Goal: Information Seeking & Learning: Learn about a topic

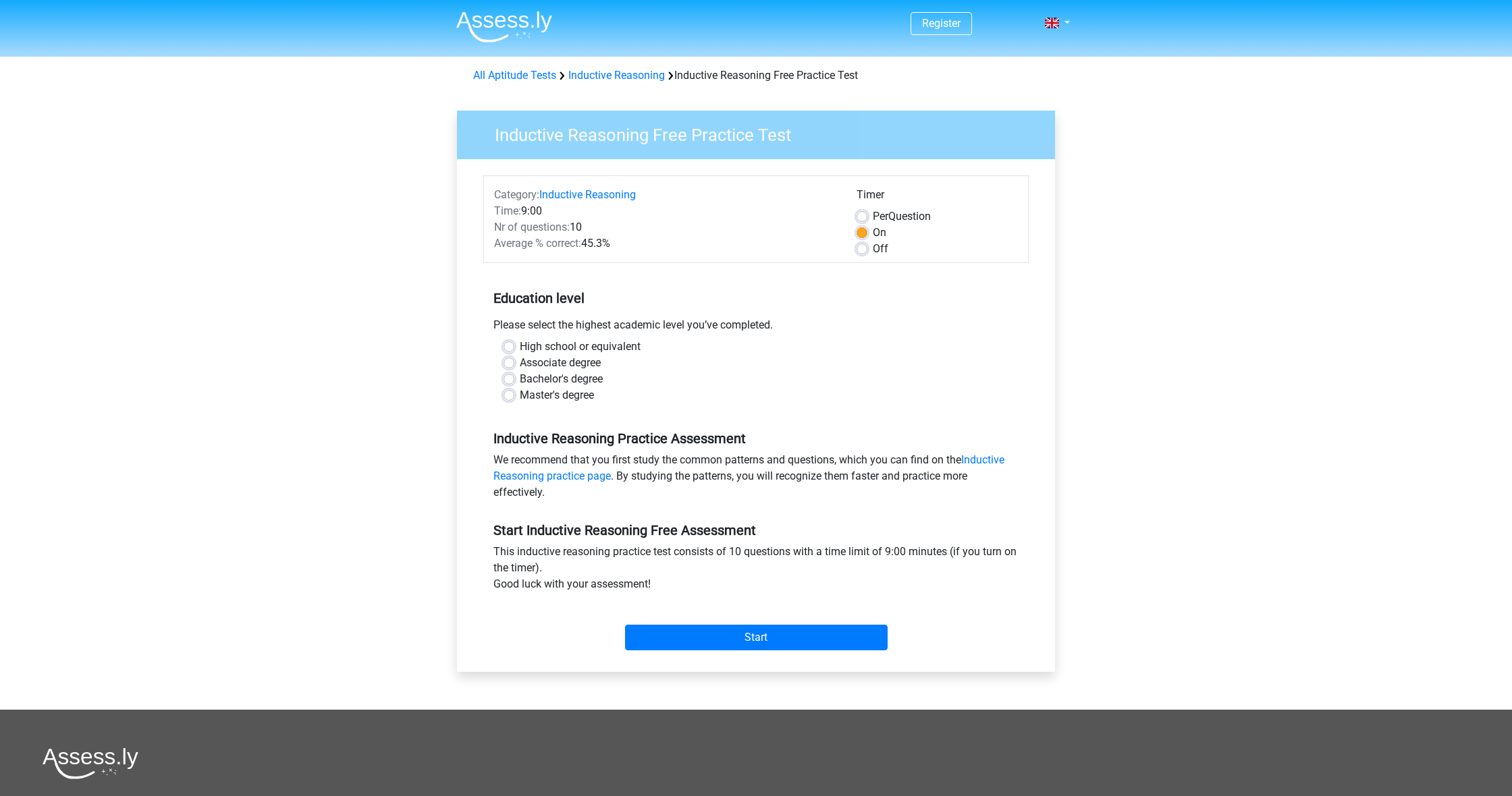
click at [873, 250] on label "Off" at bounding box center [880, 249] width 15 height 16
click at [860, 250] on input "Off" at bounding box center [861, 247] width 11 height 14
radio input "true"
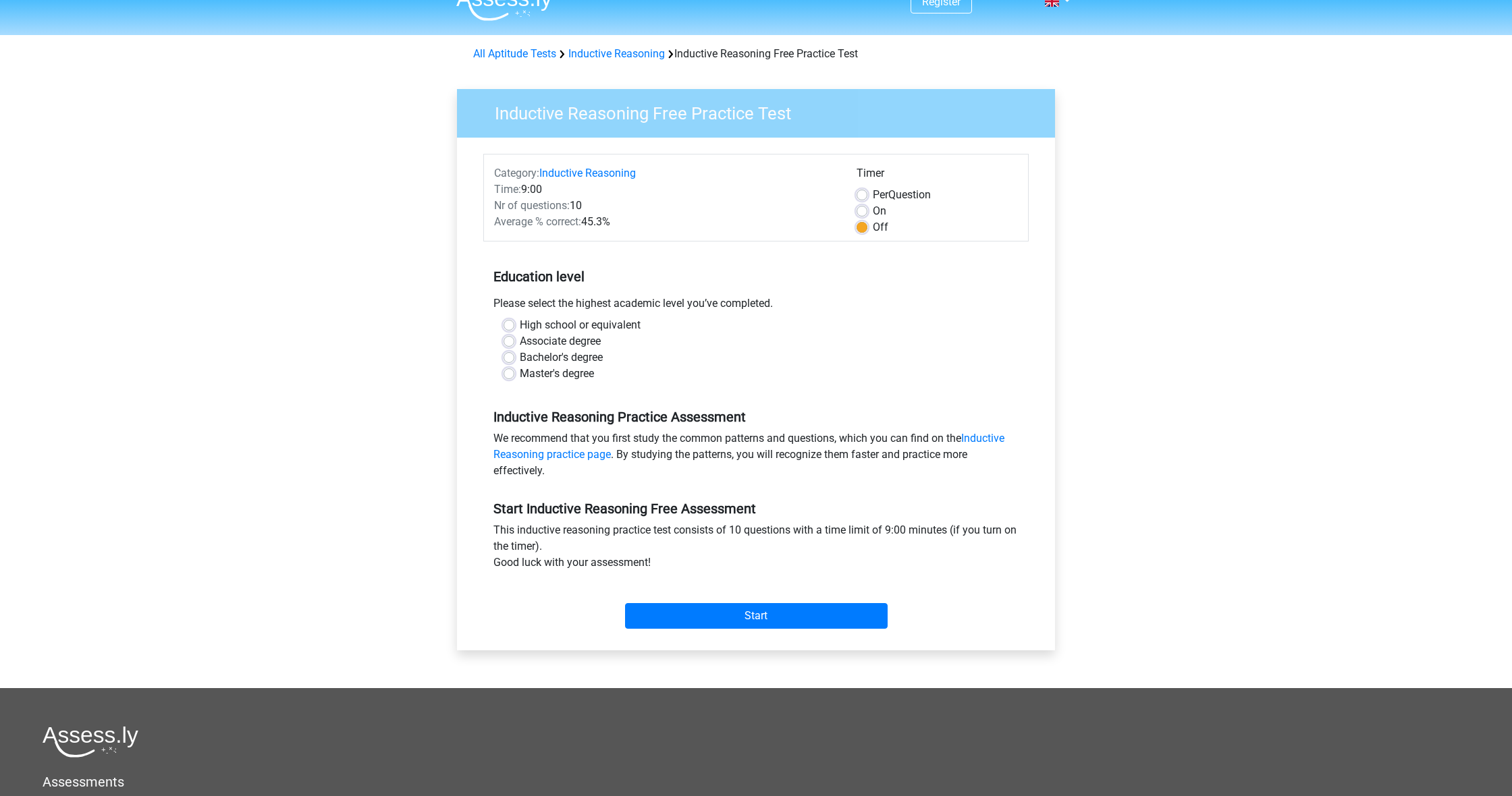
scroll to position [27, 0]
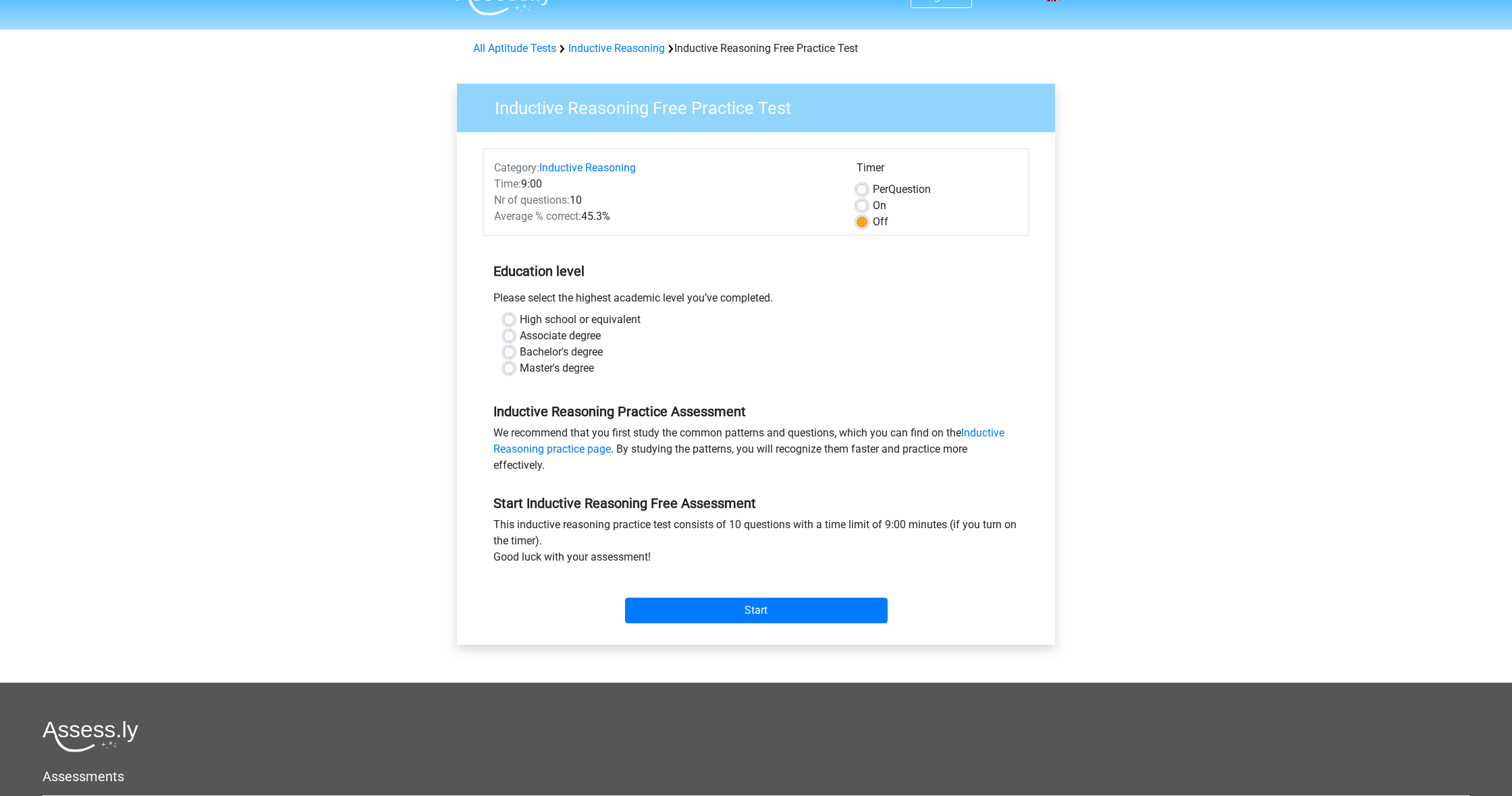
click at [503, 350] on div "High school or equivalent Associate degree Bachelor's degree Master's degree" at bounding box center [756, 344] width 525 height 65
click at [520, 351] on label "Bachelor's degree" at bounding box center [561, 352] width 83 height 16
click at [509, 351] on input "Bachelor's degree" at bounding box center [508, 350] width 11 height 14
radio input "true"
click at [771, 607] on input "Start" at bounding box center [756, 611] width 263 height 26
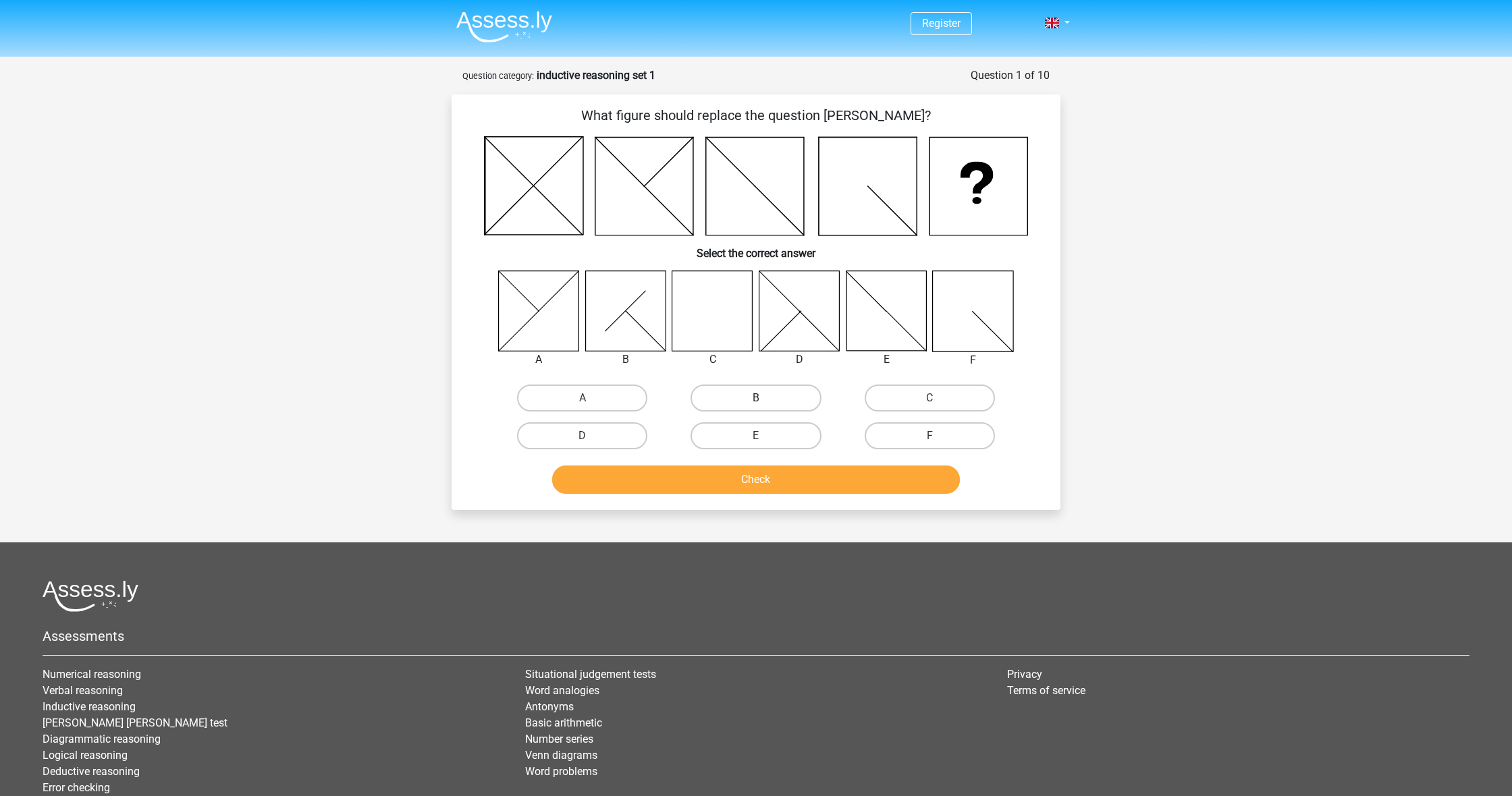
click at [742, 391] on label "B" at bounding box center [756, 398] width 130 height 27
click at [756, 398] on input "B" at bounding box center [760, 402] width 9 height 9
radio input "true"
click at [732, 476] on button "Check" at bounding box center [756, 480] width 408 height 28
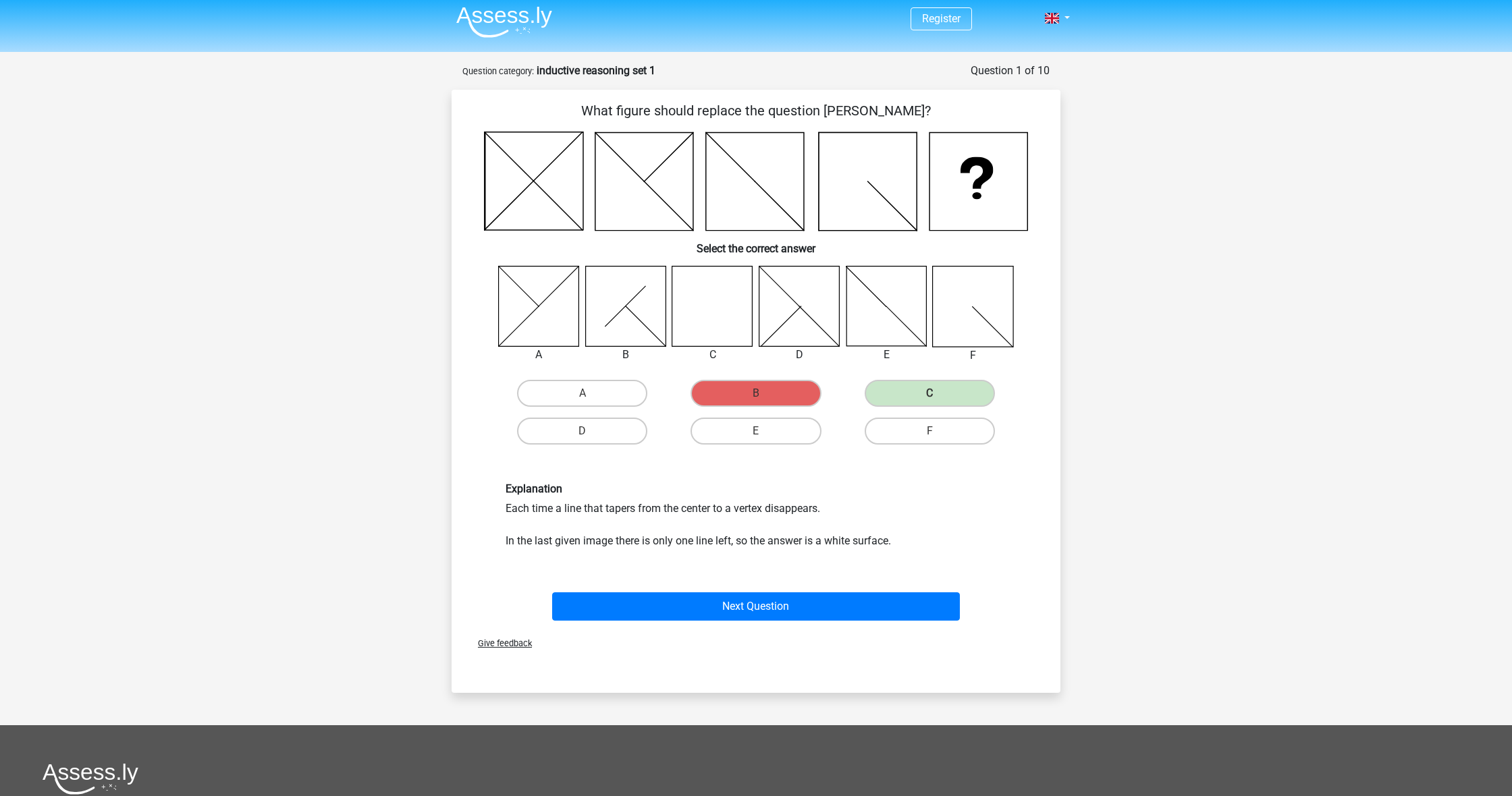
scroll to position [5, 0]
click at [756, 609] on button "Next Question" at bounding box center [756, 607] width 408 height 28
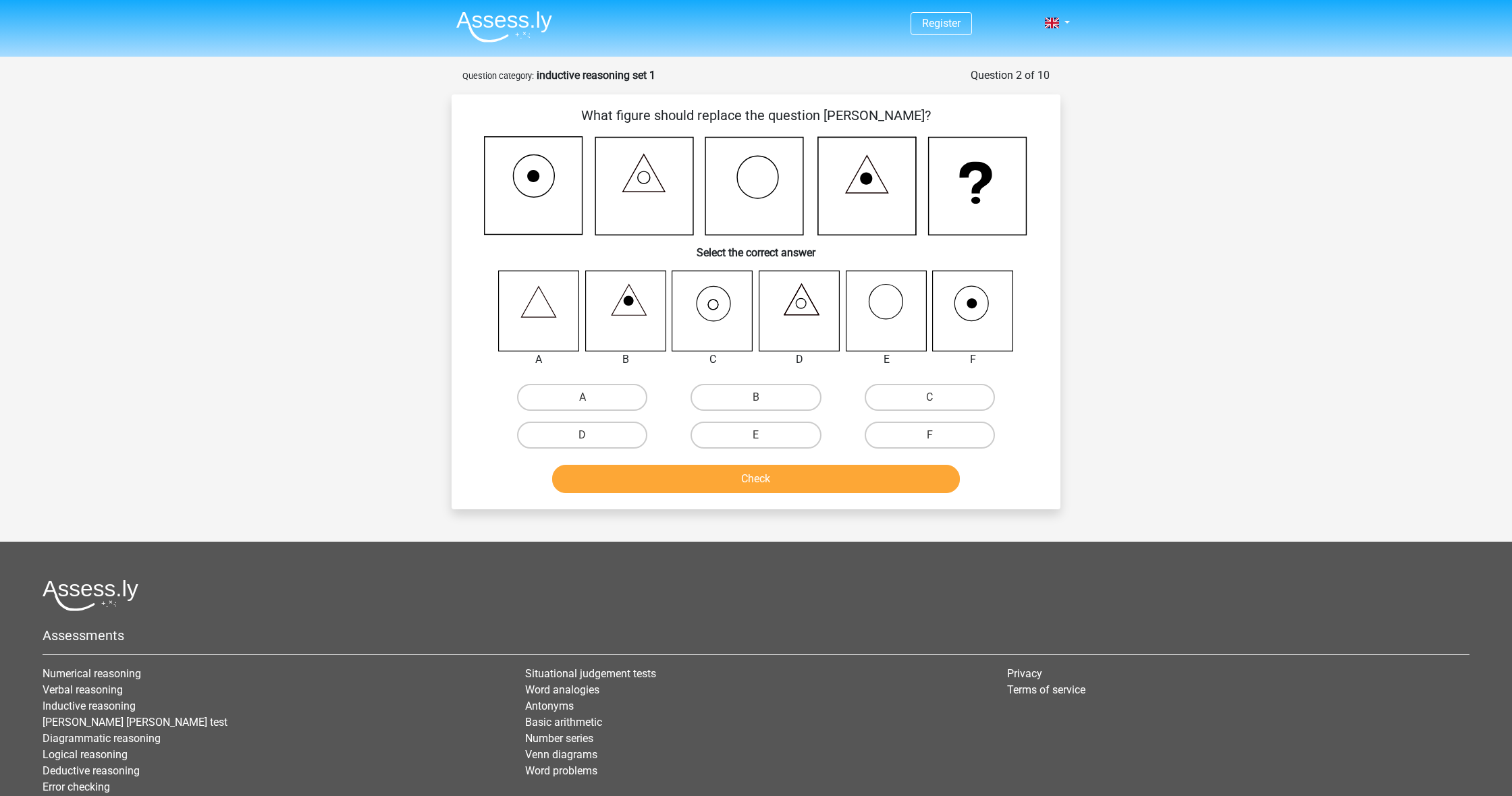
scroll to position [0, 0]
click at [956, 392] on label "C" at bounding box center [930, 397] width 130 height 27
click at [939, 398] on input "C" at bounding box center [934, 402] width 9 height 9
radio input "true"
click at [811, 488] on button "Check" at bounding box center [756, 479] width 408 height 28
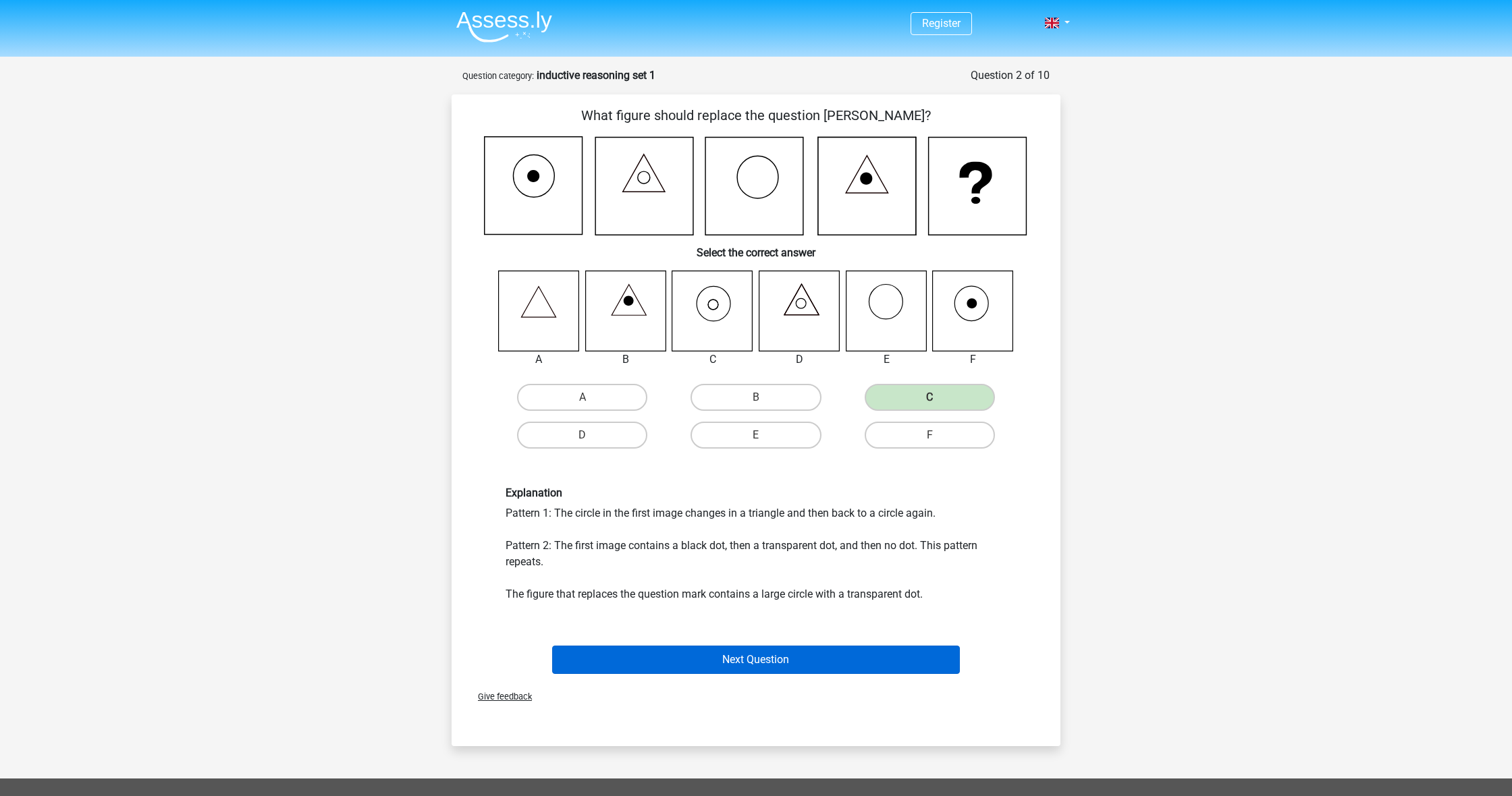
click at [725, 657] on button "Next Question" at bounding box center [756, 659] width 408 height 28
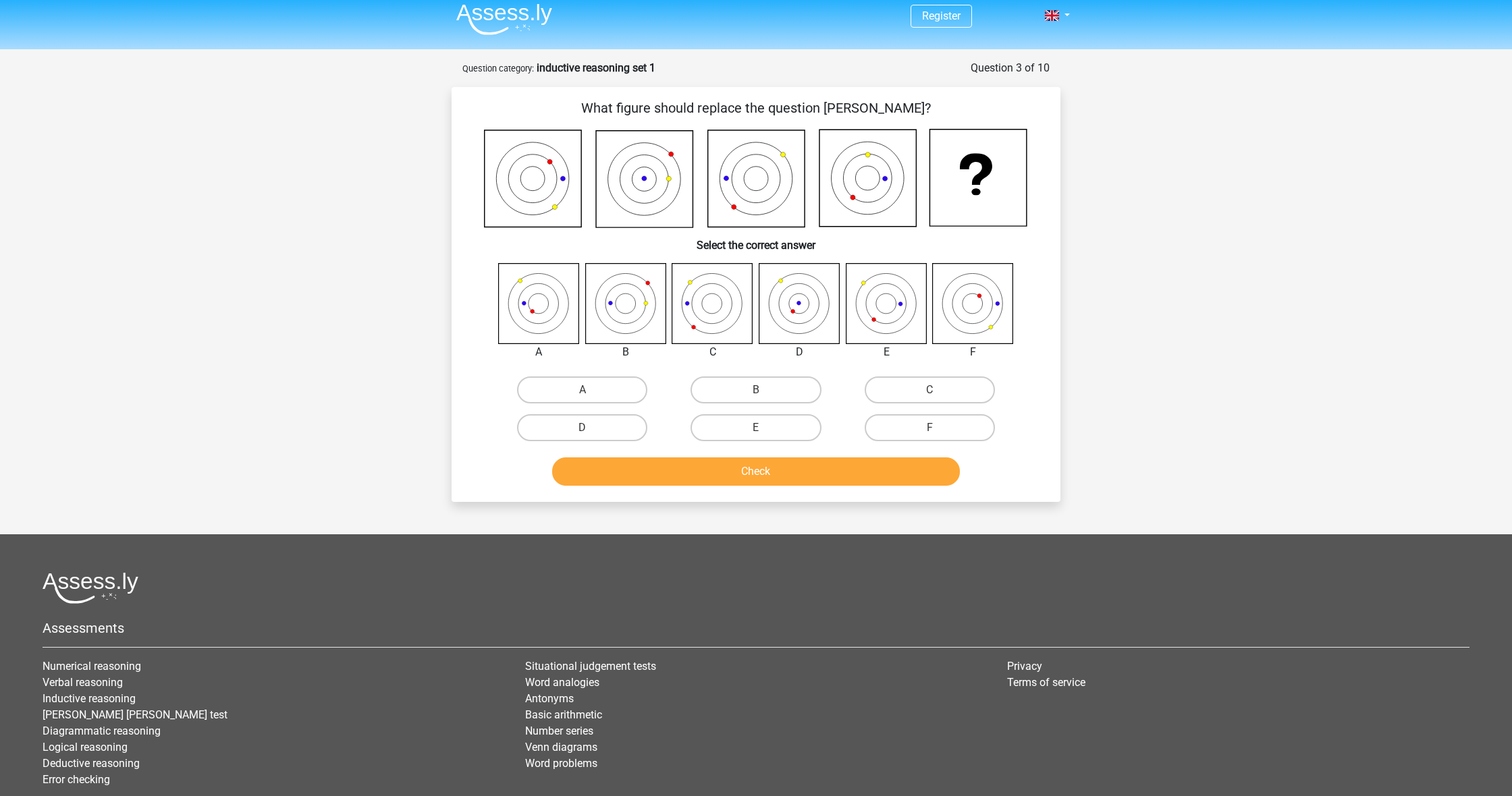
scroll to position [1, 0]
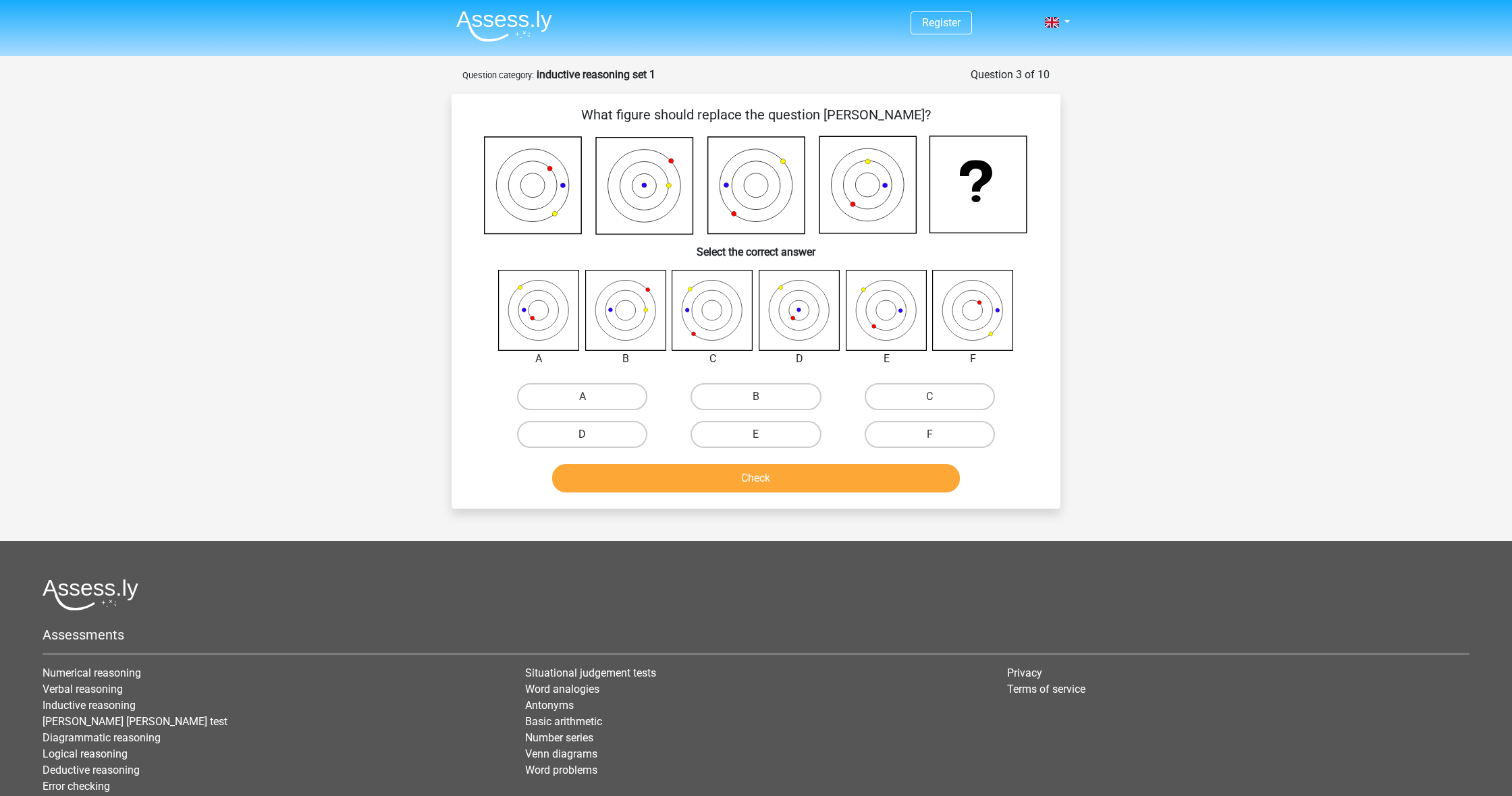
click at [562, 431] on label "D" at bounding box center [582, 434] width 130 height 27
click at [582, 434] on input "D" at bounding box center [586, 438] width 9 height 9
radio input "true"
click at [710, 475] on button "Check" at bounding box center [756, 478] width 408 height 28
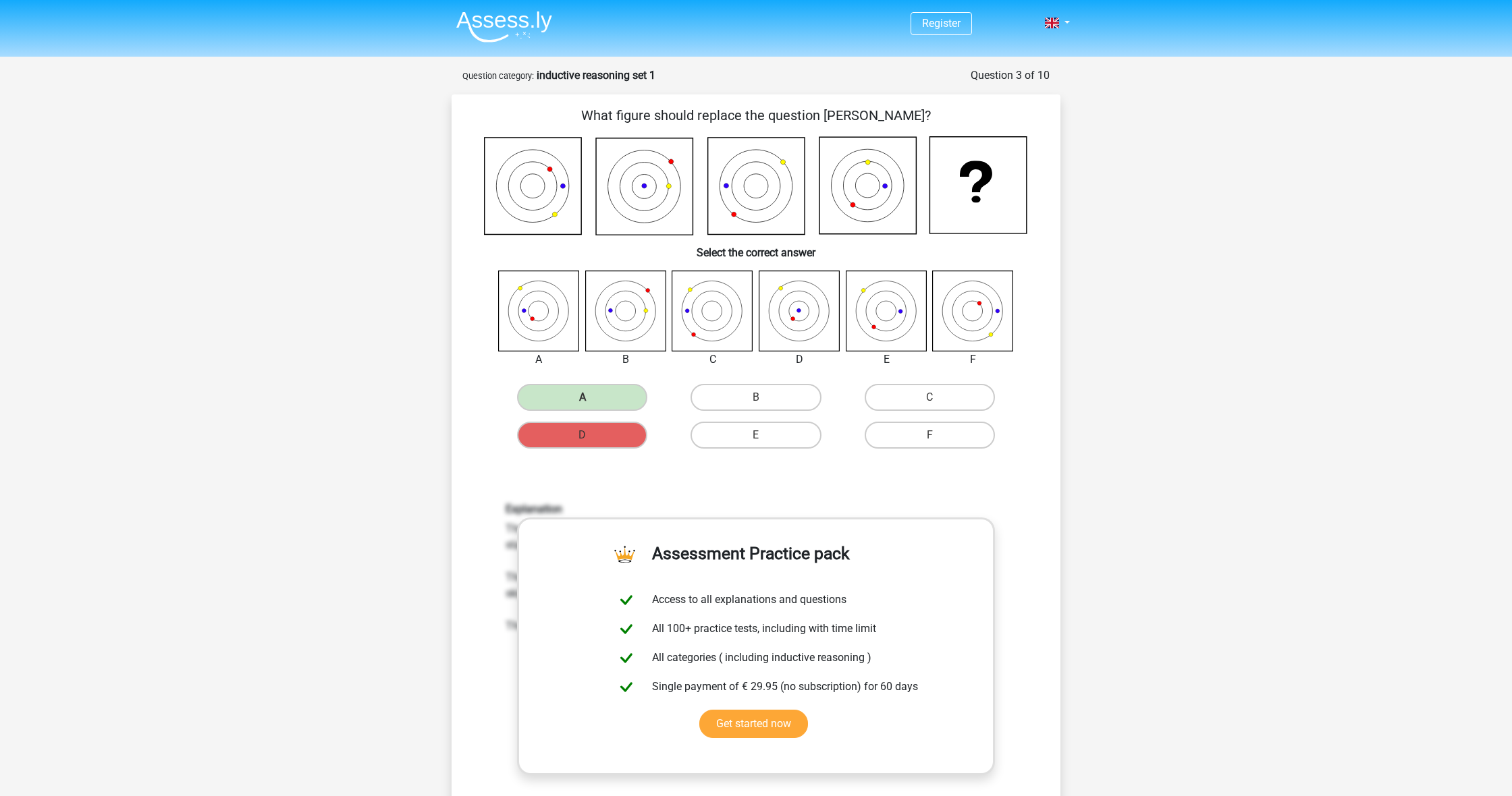
scroll to position [0, 0]
click at [564, 186] on icon at bounding box center [563, 186] width 5 height 5
click at [638, 188] on icon at bounding box center [645, 187] width 98 height 98
click at [722, 186] on icon at bounding box center [757, 186] width 98 height 98
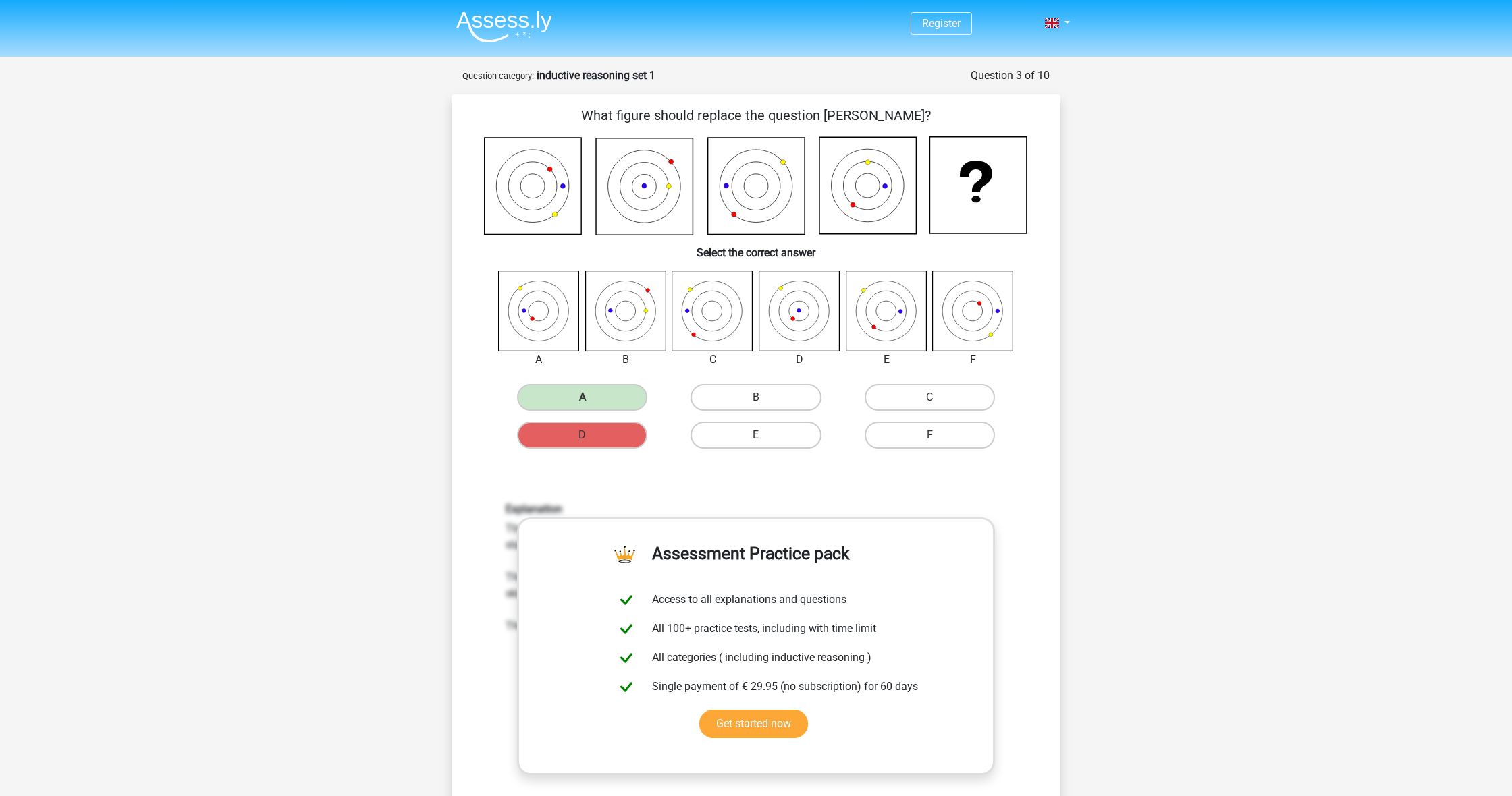
click at [887, 185] on icon at bounding box center [886, 186] width 5 height 5
click at [852, 185] on icon at bounding box center [869, 185] width 98 height 98
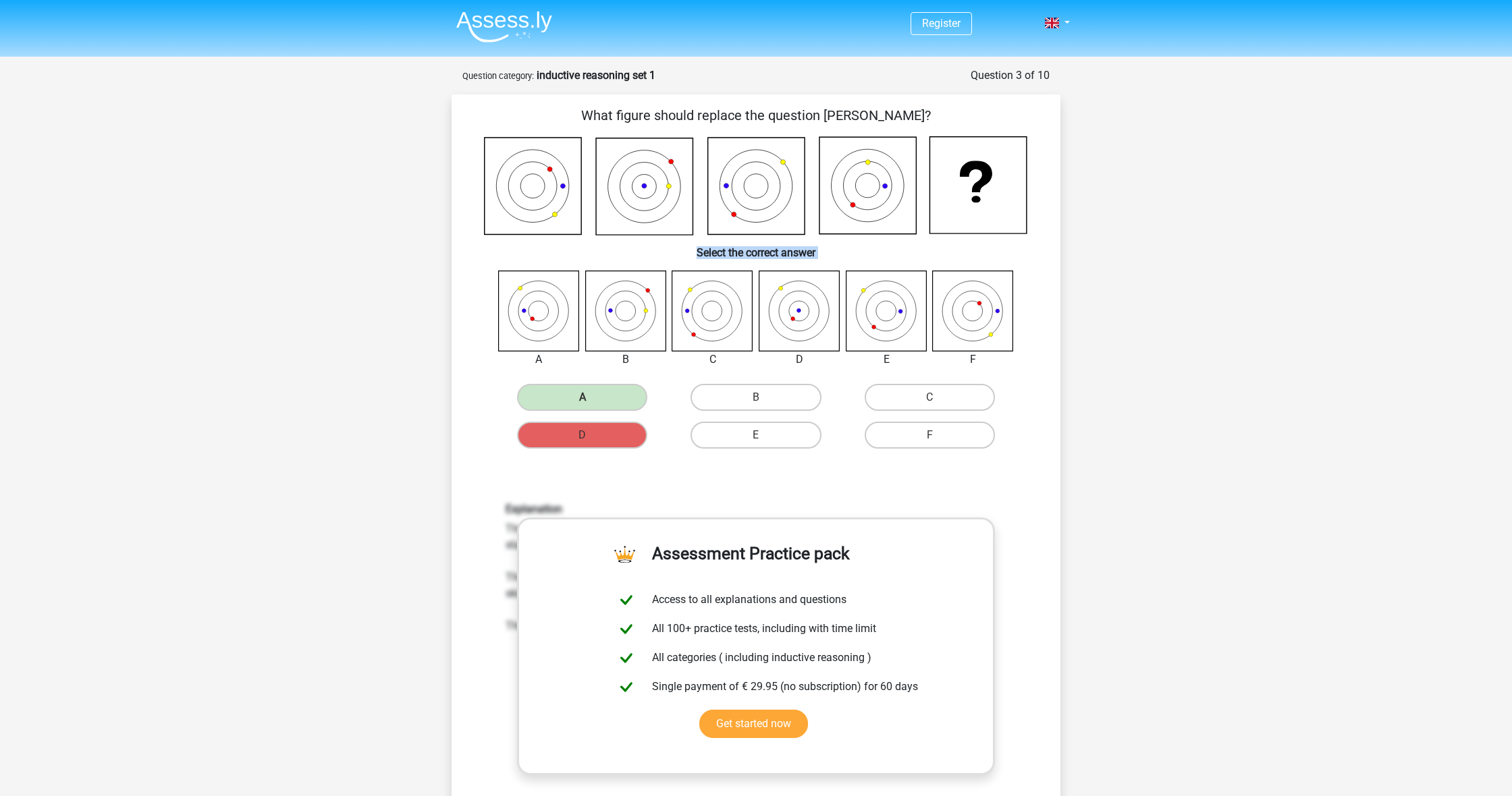
click at [852, 185] on icon at bounding box center [869, 185] width 98 height 98
click at [852, 185] on icon at bounding box center [869, 185] width 98 height 98
click at [522, 310] on icon at bounding box center [524, 310] width 4 height 4
click at [549, 167] on icon at bounding box center [550, 169] width 5 height 5
click at [547, 170] on icon at bounding box center [534, 186] width 98 height 98
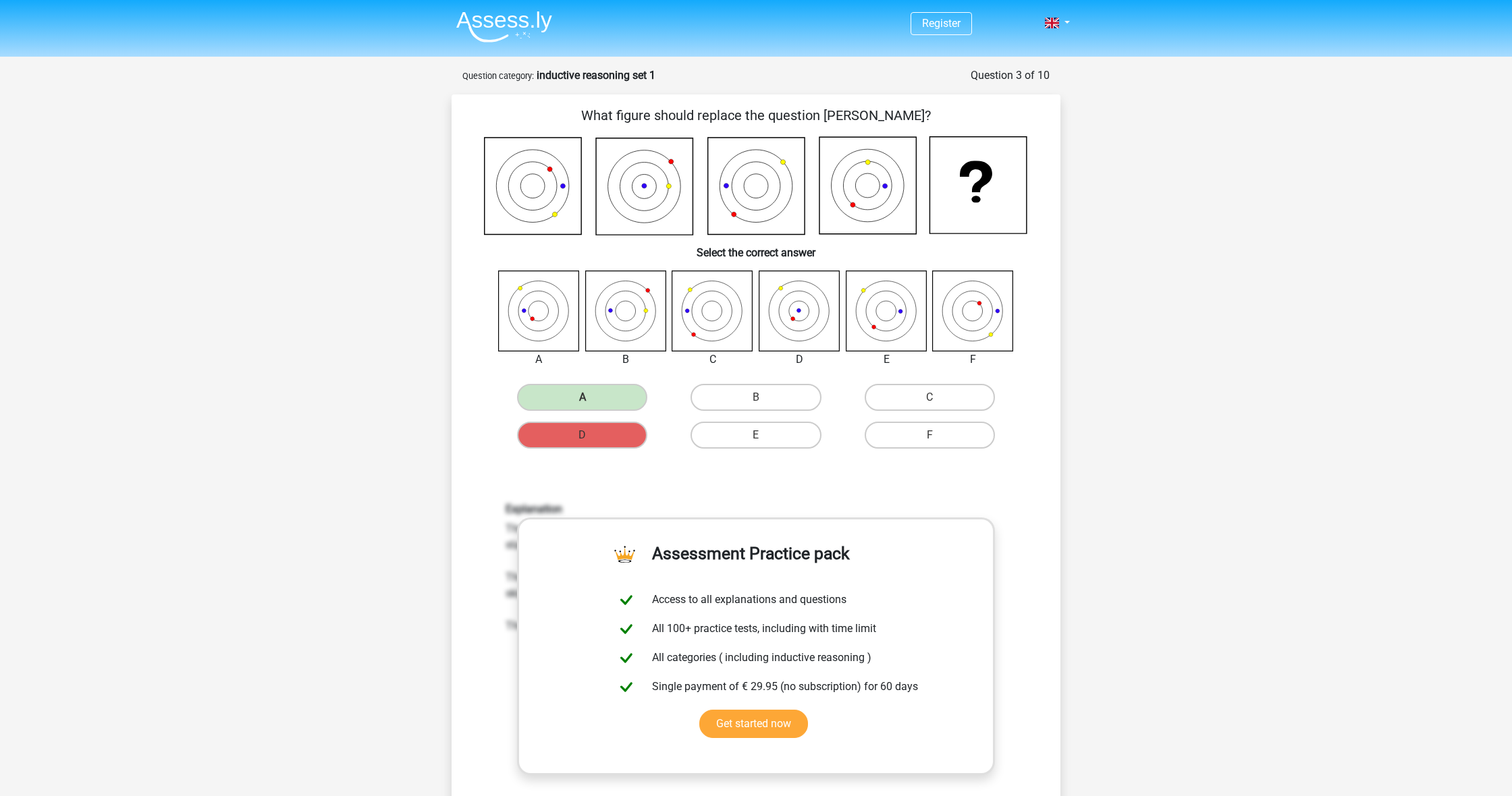
click at [668, 159] on icon at bounding box center [645, 187] width 98 height 98
click at [732, 212] on icon at bounding box center [757, 186] width 98 height 98
click at [852, 206] on icon at bounding box center [854, 205] width 5 height 5
click at [860, 193] on icon at bounding box center [869, 185] width 98 height 98
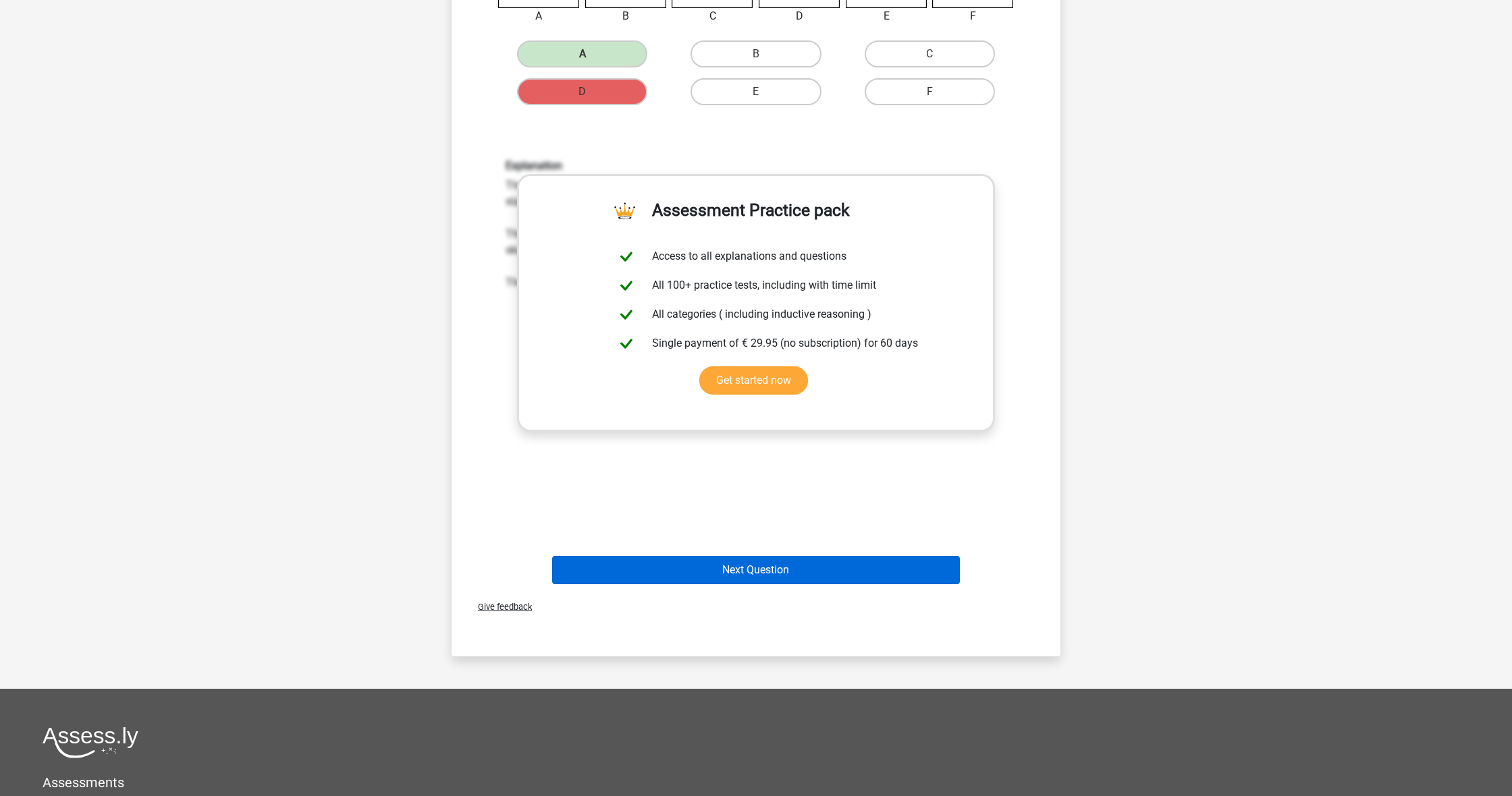
click at [702, 577] on button "Next Question" at bounding box center [756, 570] width 408 height 28
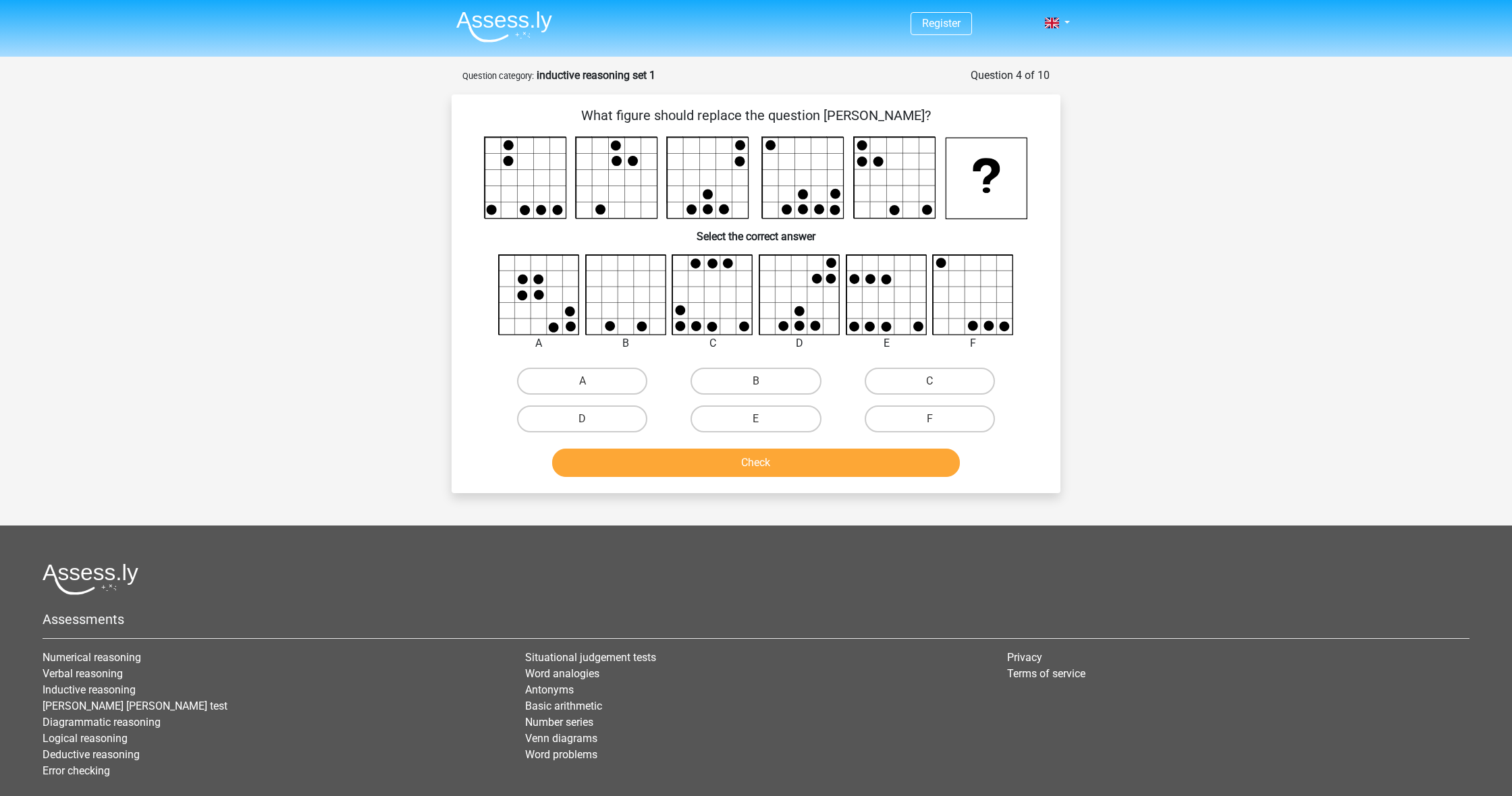
click at [987, 296] on icon at bounding box center [974, 295] width 81 height 80
click at [900, 288] on icon at bounding box center [887, 295] width 81 height 80
click at [643, 290] on icon at bounding box center [625, 295] width 81 height 80
click at [565, 290] on icon at bounding box center [538, 295] width 81 height 80
click at [708, 272] on icon at bounding box center [712, 295] width 81 height 80
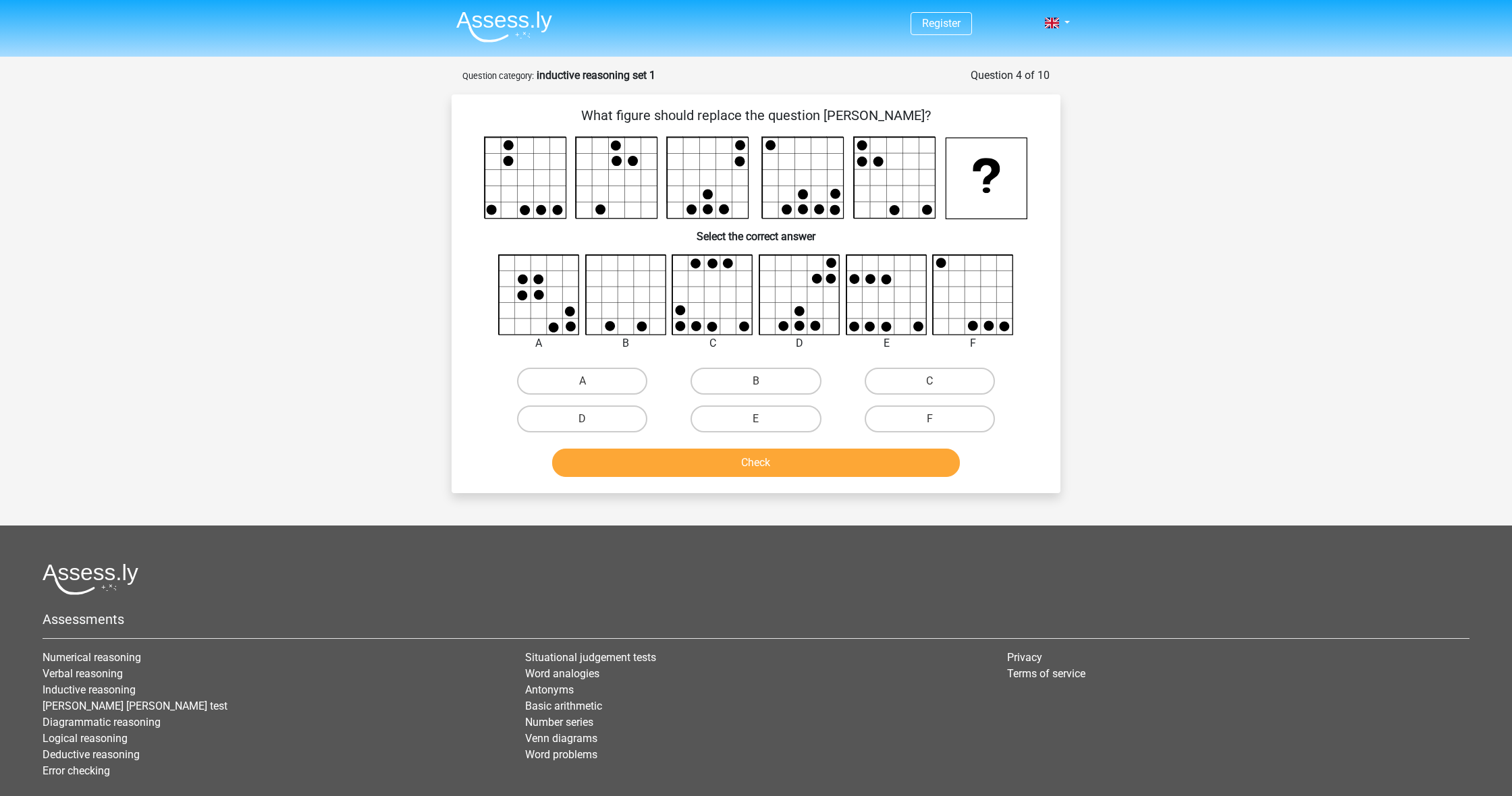
click at [812, 298] on icon at bounding box center [800, 295] width 81 height 80
click at [631, 374] on label "A" at bounding box center [582, 381] width 130 height 27
click at [591, 381] on input "A" at bounding box center [586, 385] width 9 height 9
radio input "true"
click at [652, 470] on button "Check" at bounding box center [756, 463] width 408 height 28
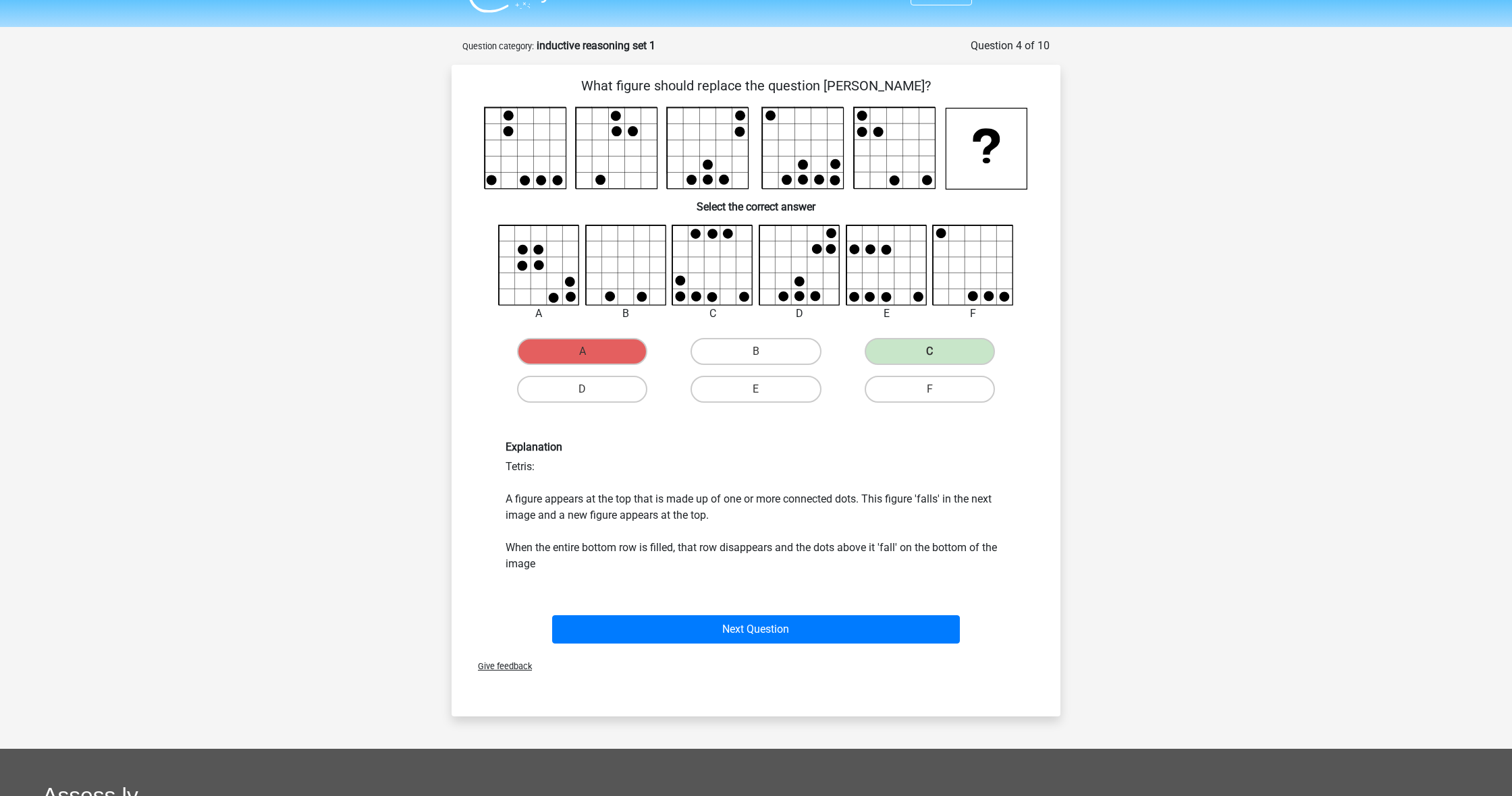
scroll to position [29, 0]
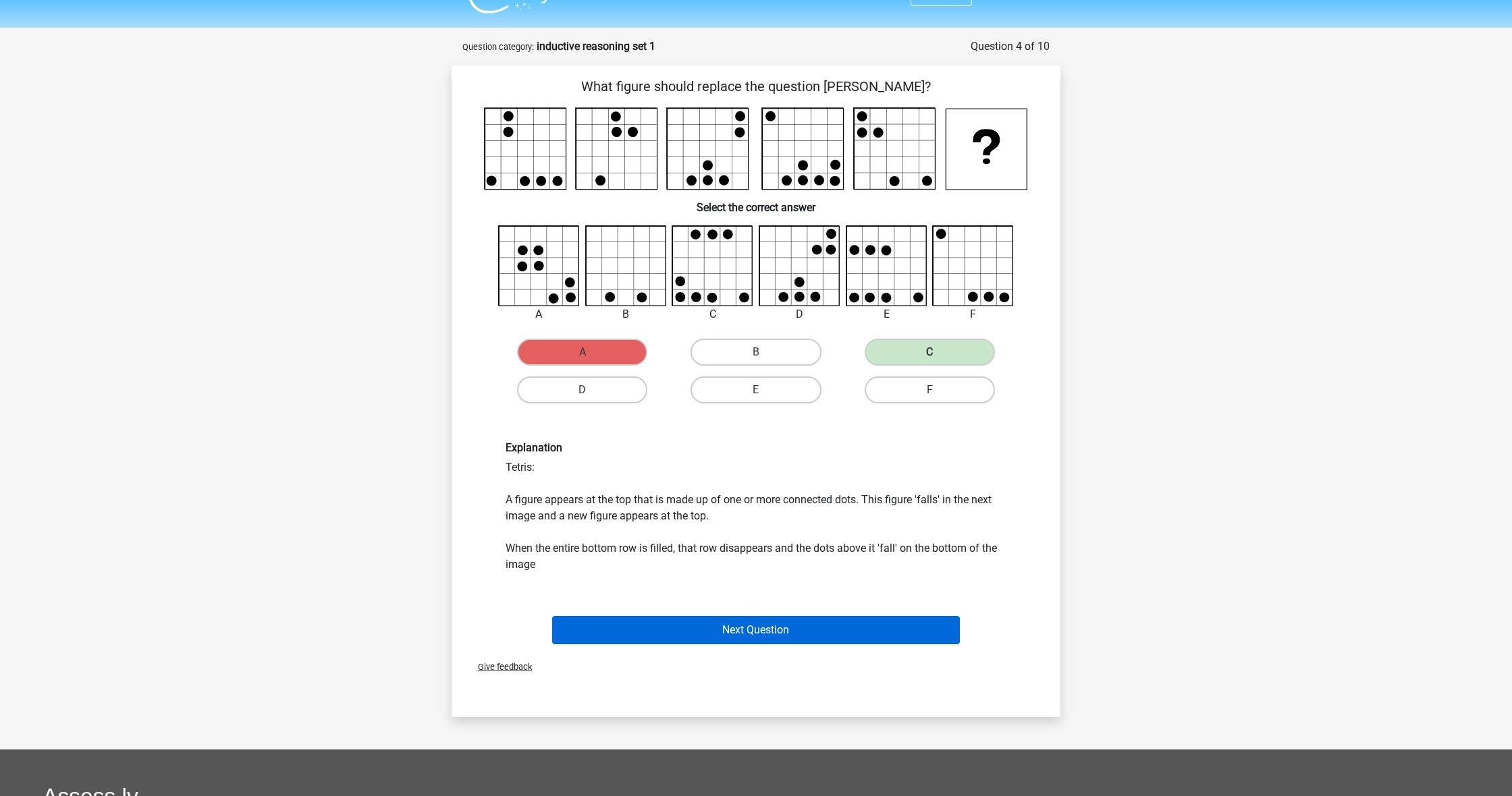
click at [690, 637] on button "Next Question" at bounding box center [756, 630] width 408 height 28
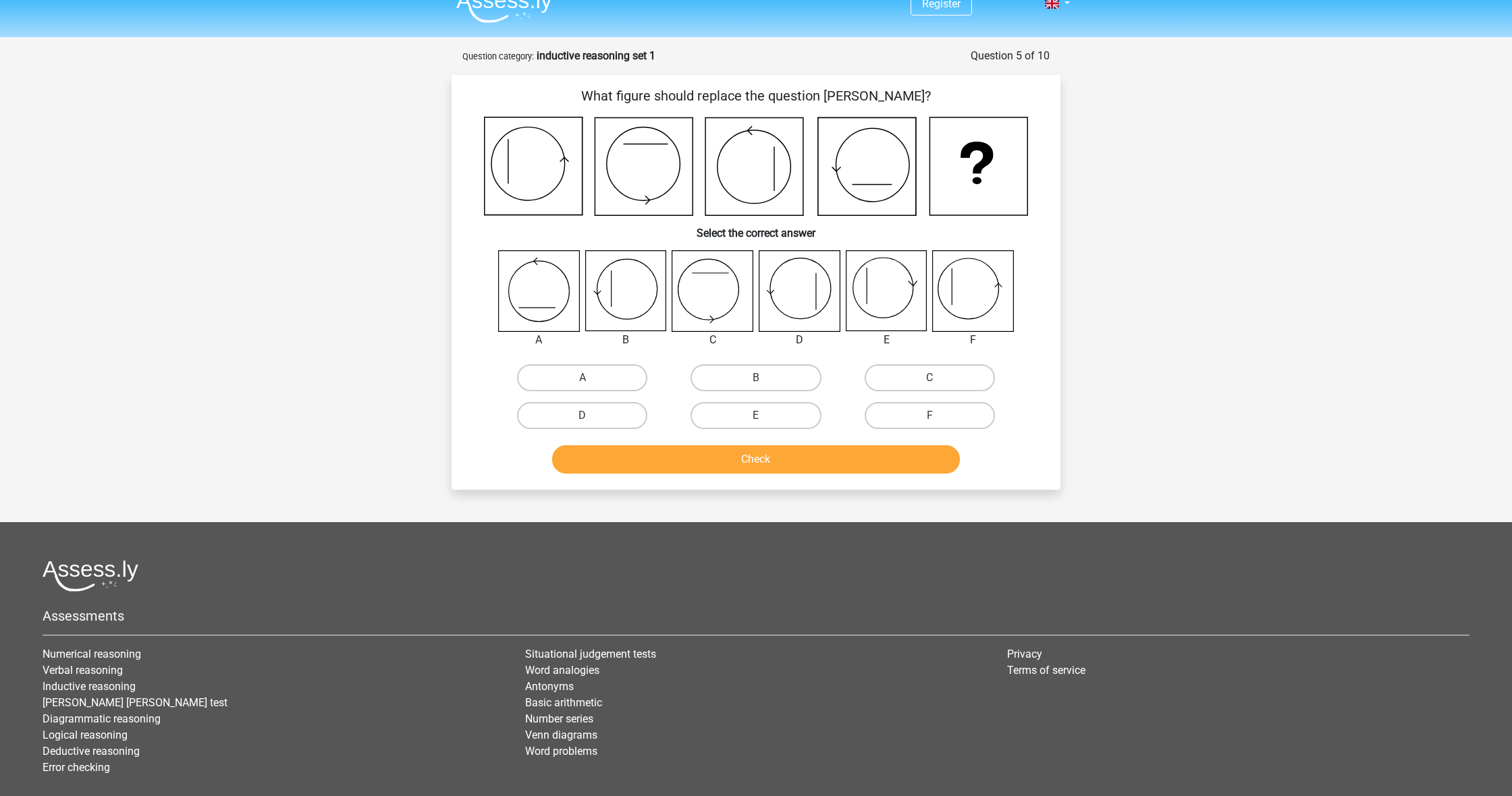
scroll to position [2, 0]
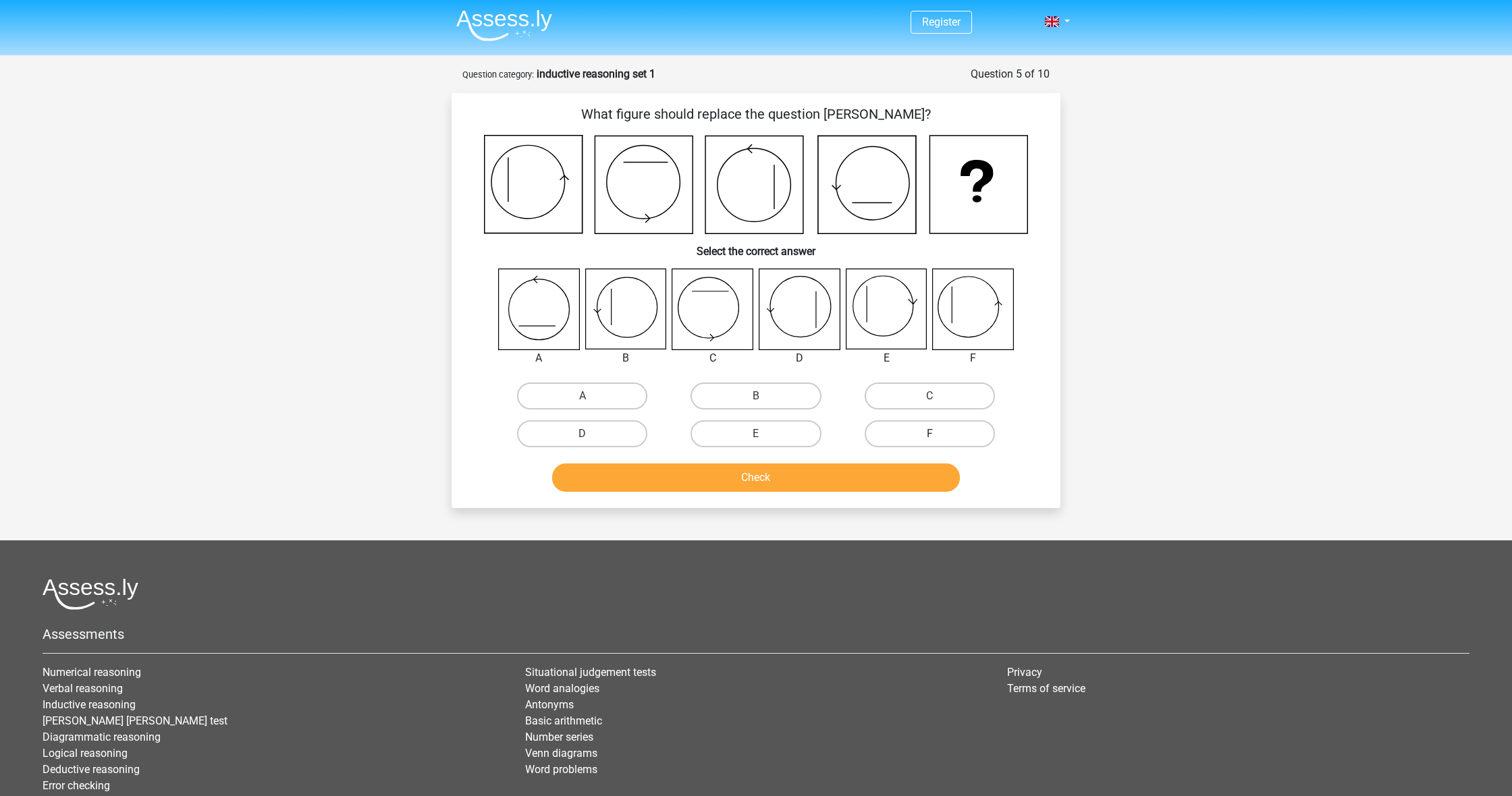
click at [944, 436] on label "F" at bounding box center [930, 433] width 130 height 27
click at [939, 436] on input "F" at bounding box center [934, 438] width 9 height 9
radio input "true"
click at [885, 477] on button "Check" at bounding box center [756, 477] width 408 height 28
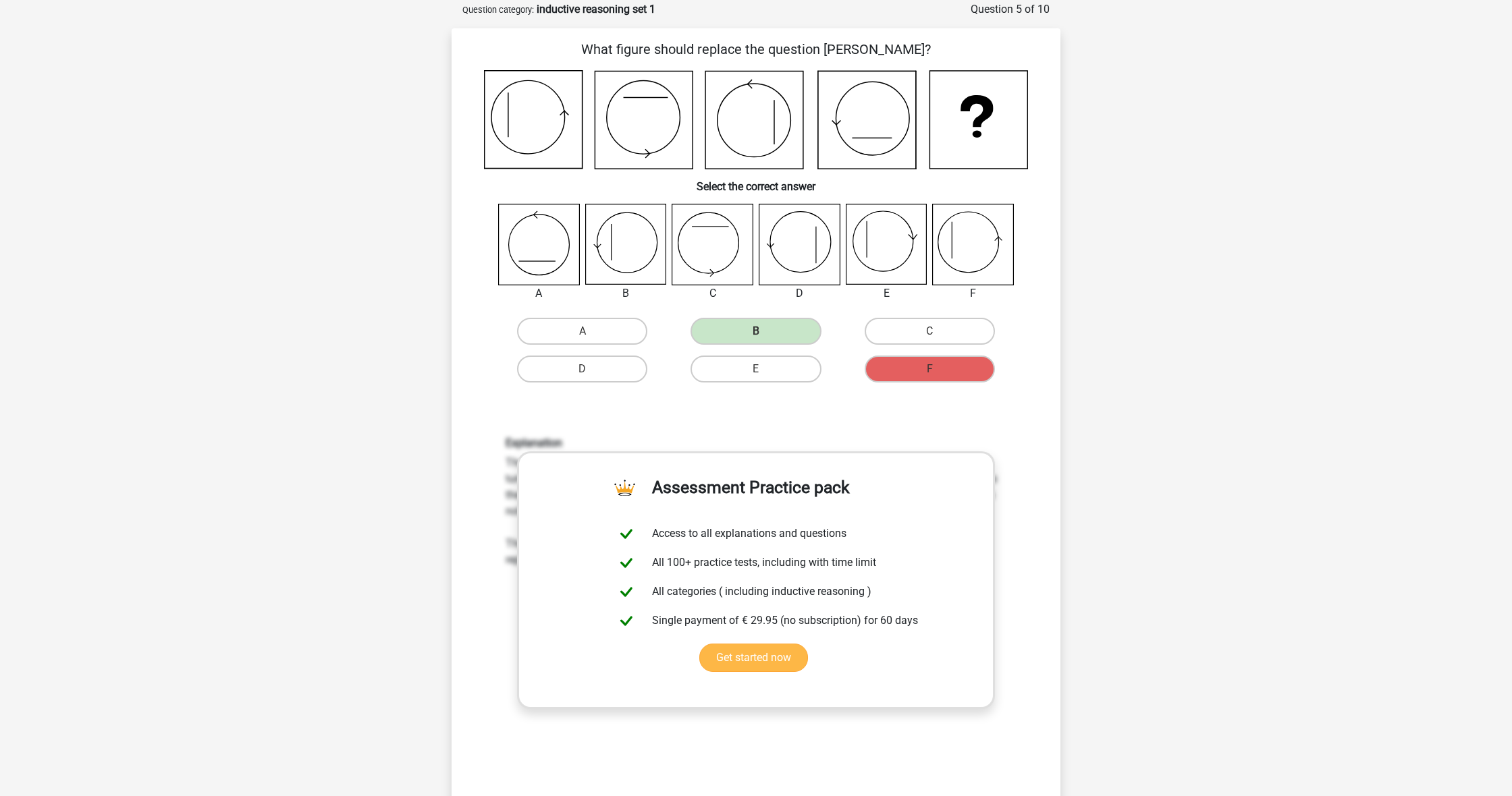
scroll to position [65, 0]
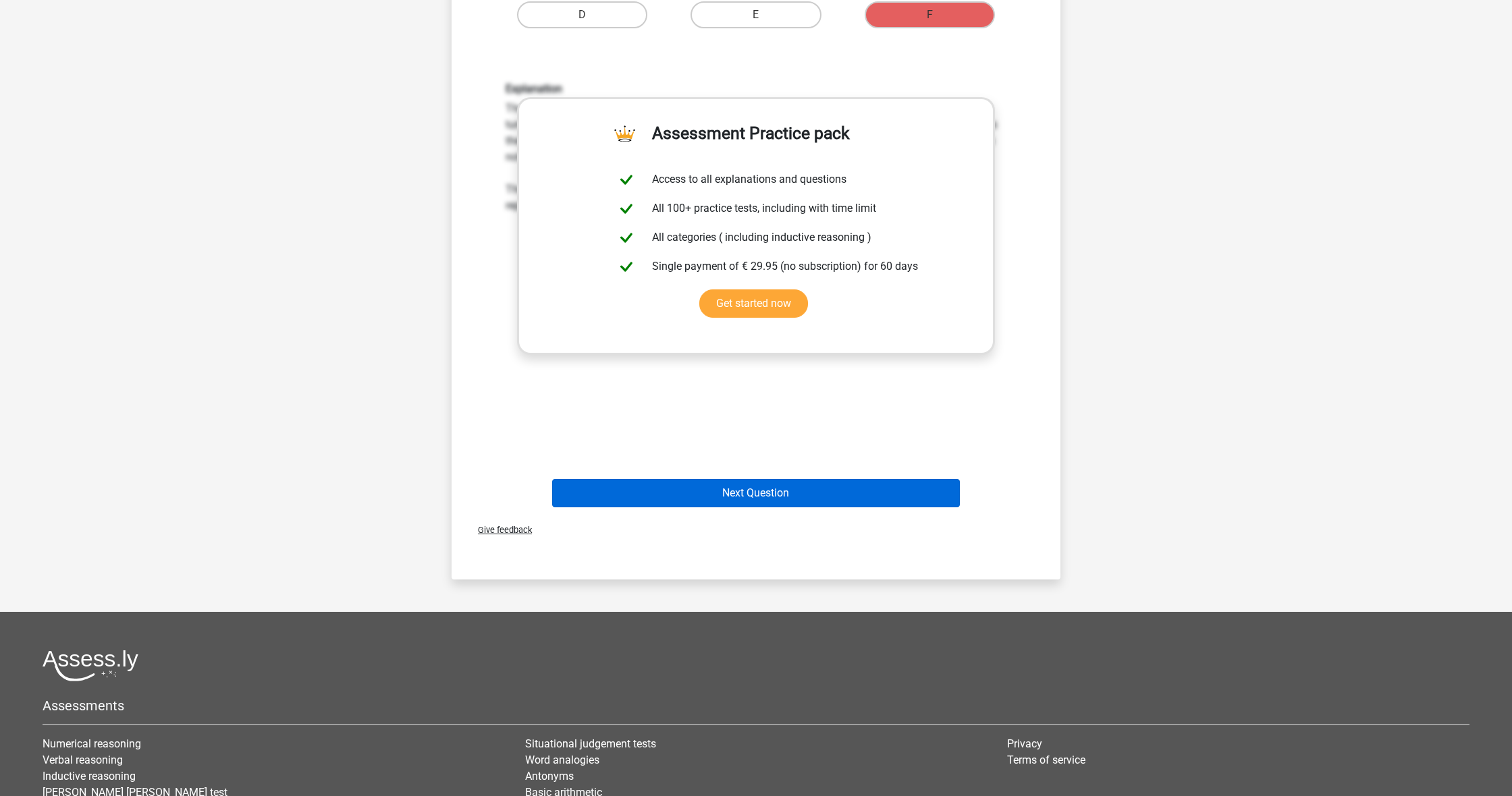
click at [799, 486] on button "Next Question" at bounding box center [756, 493] width 408 height 28
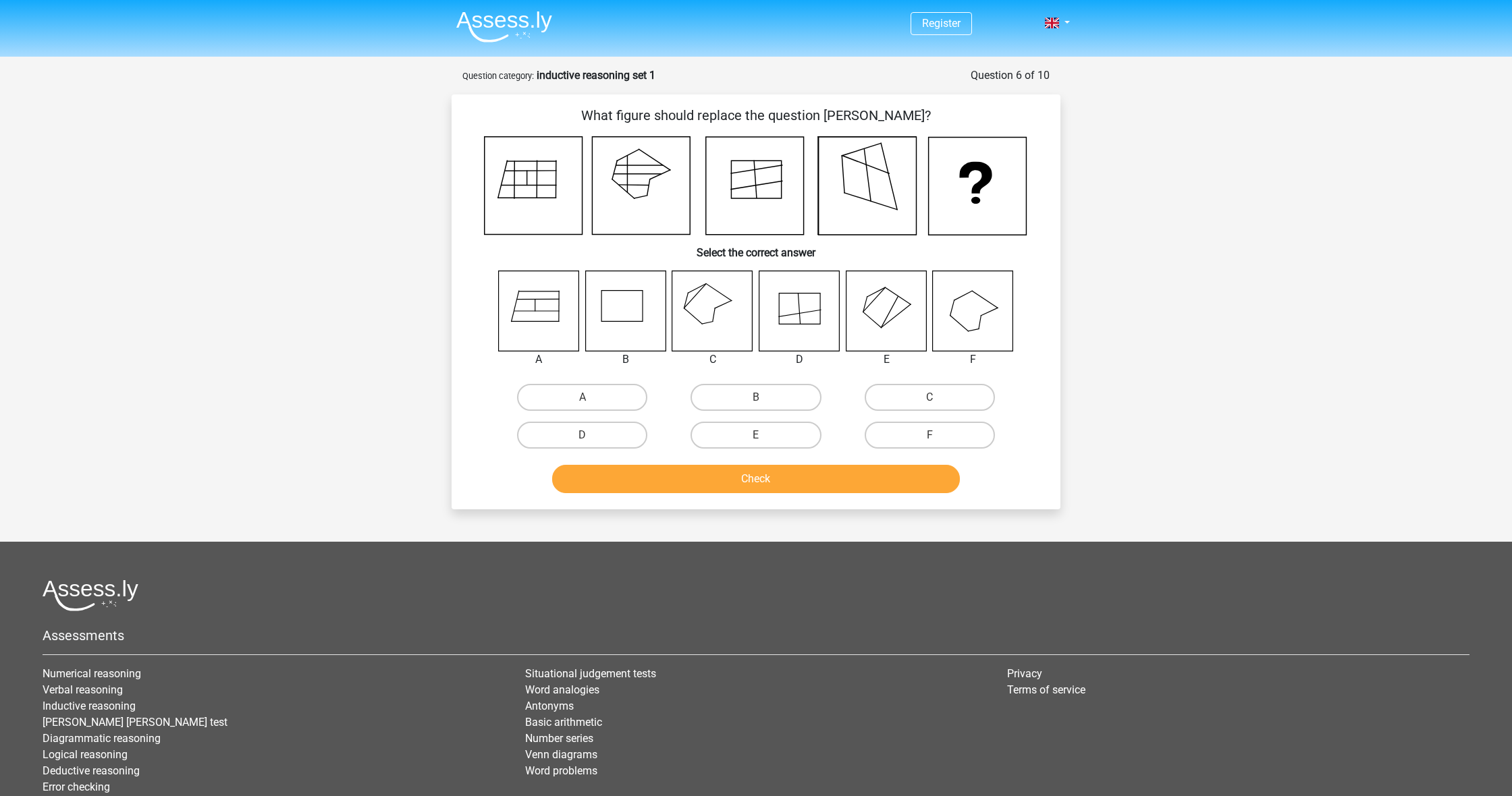
scroll to position [0, 0]
click at [516, 171] on icon at bounding box center [531, 171] width 50 height 0
click at [906, 392] on label "C" at bounding box center [930, 397] width 130 height 27
click at [930, 398] on input "C" at bounding box center [934, 402] width 9 height 9
radio input "true"
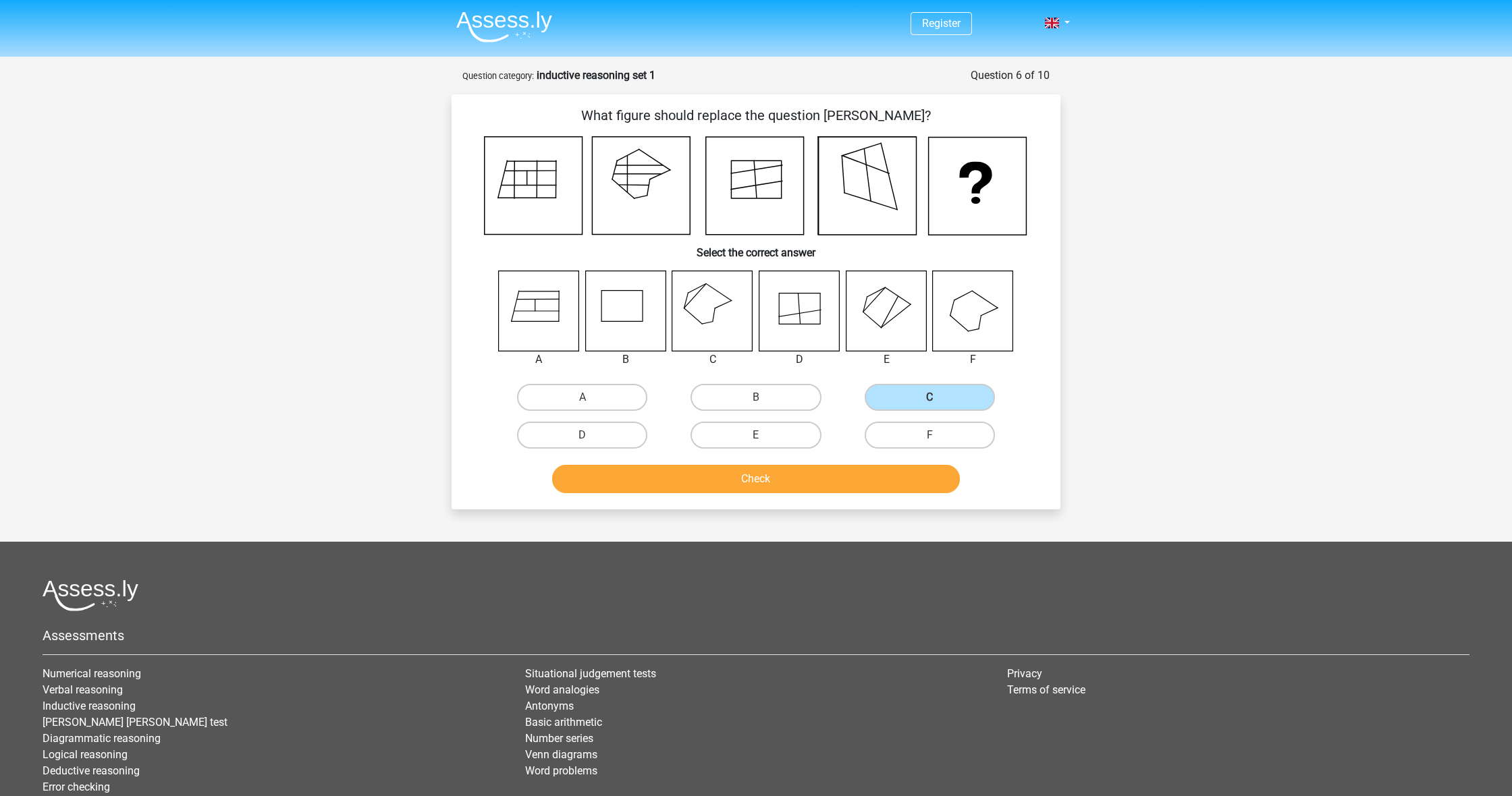
click at [812, 478] on button "Check" at bounding box center [756, 479] width 408 height 28
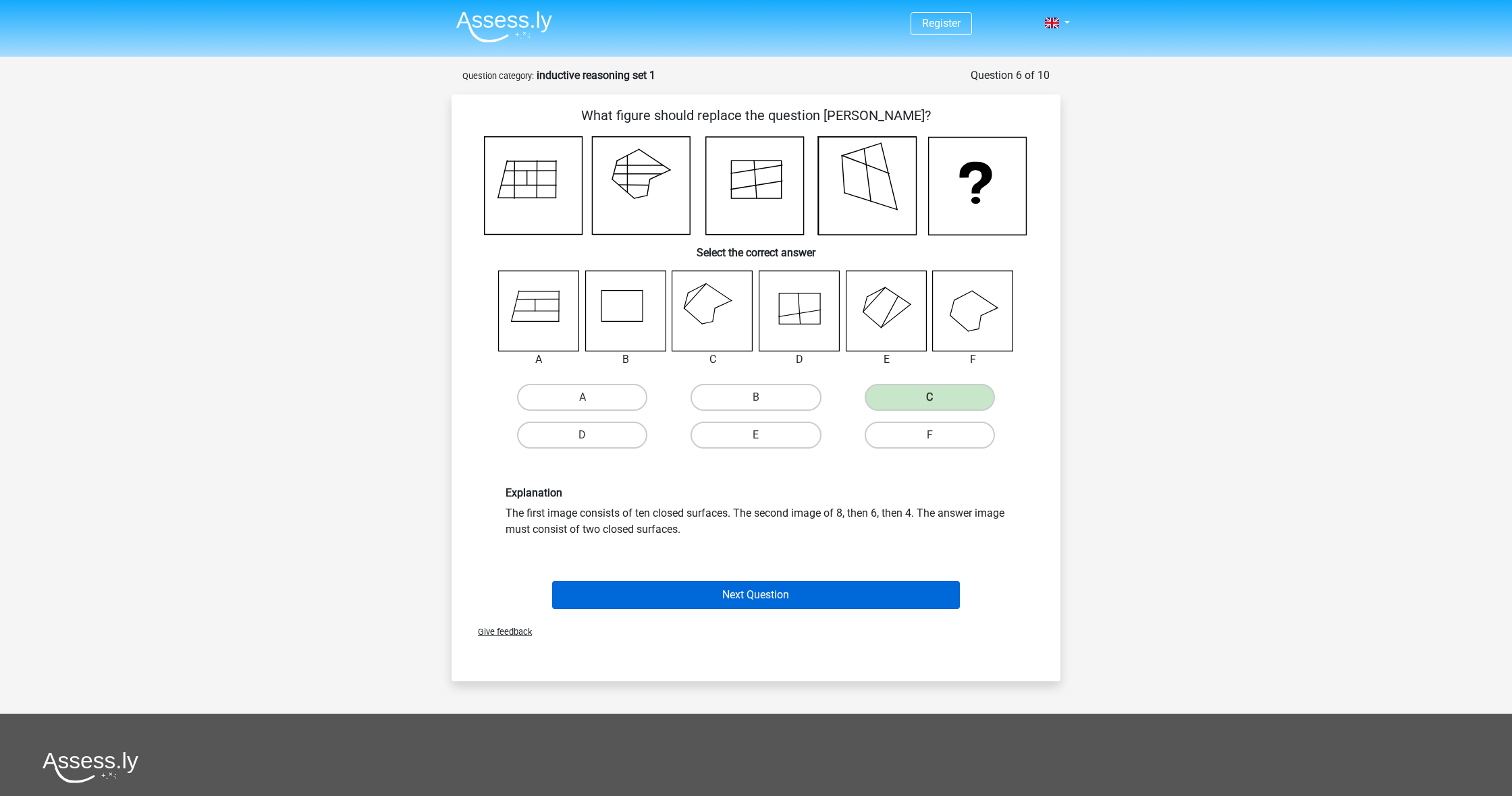
click at [784, 592] on button "Next Question" at bounding box center [756, 595] width 408 height 28
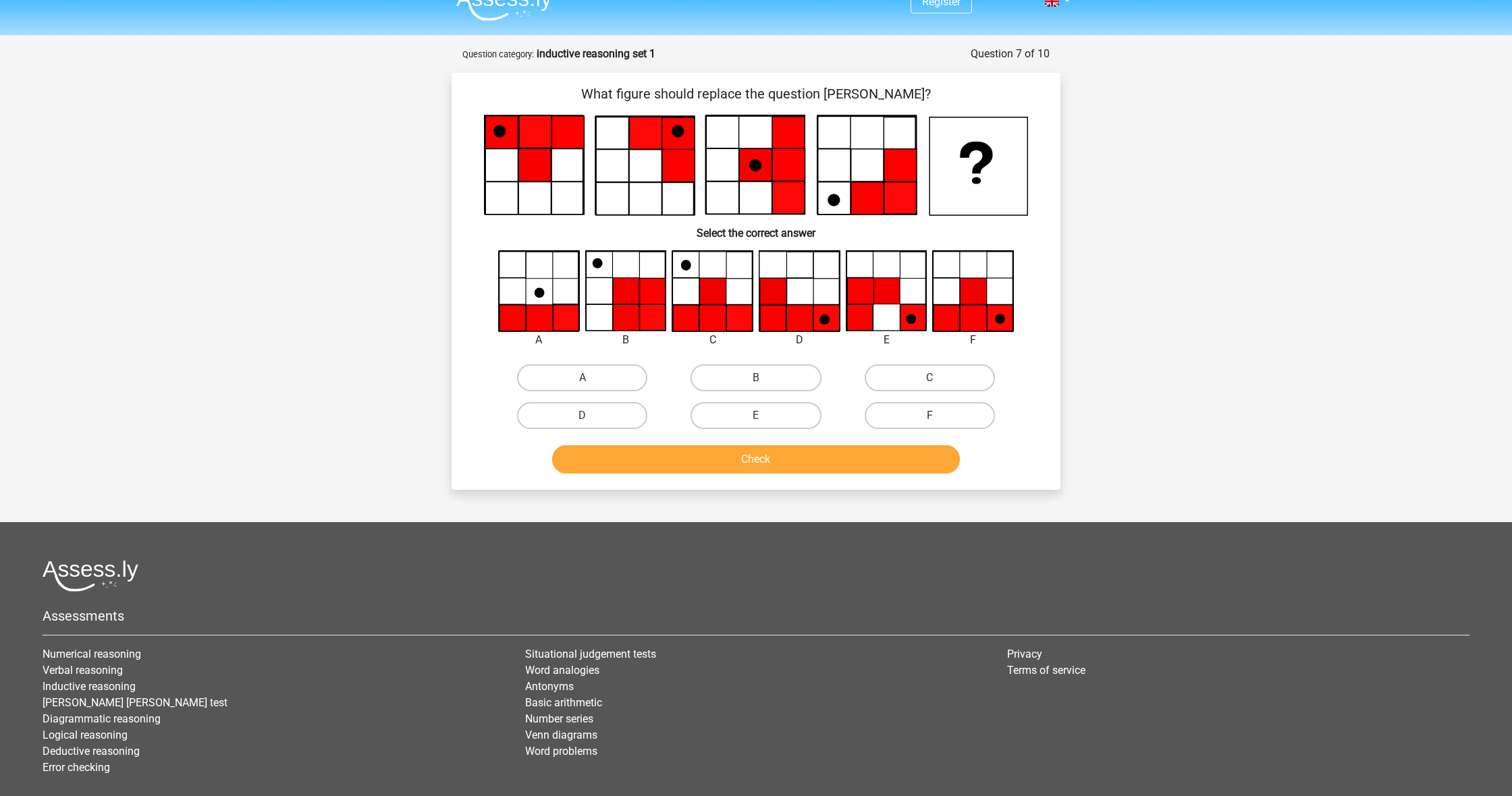
scroll to position [22, 0]
click at [956, 416] on label "F" at bounding box center [930, 415] width 130 height 27
click at [939, 416] on input "F" at bounding box center [934, 420] width 9 height 9
radio input "true"
click at [914, 451] on button "Check" at bounding box center [756, 459] width 408 height 28
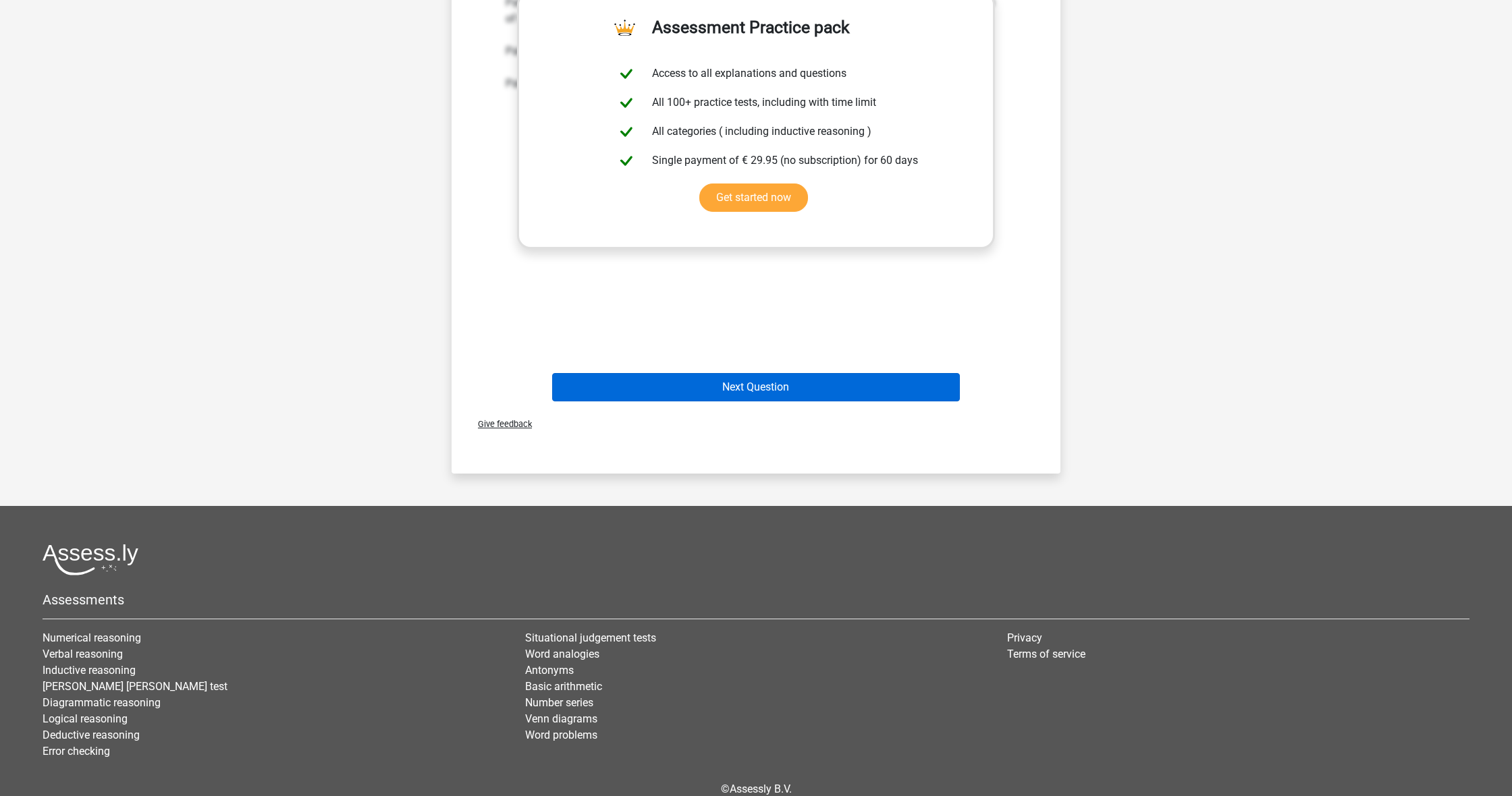
click at [821, 385] on button "Next Question" at bounding box center [756, 387] width 408 height 28
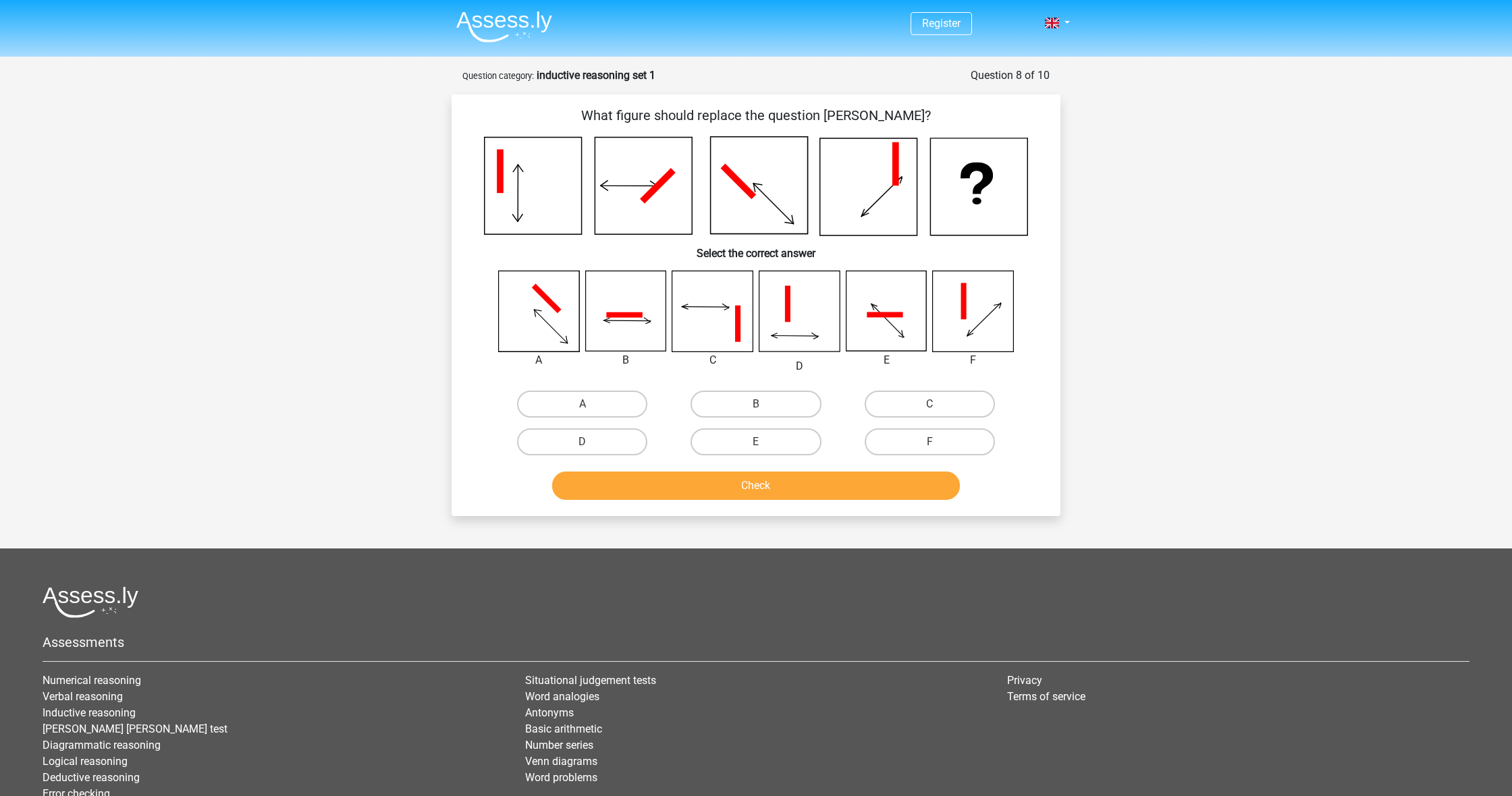
scroll to position [0, 0]
click at [766, 396] on label "B" at bounding box center [756, 404] width 130 height 27
click at [765, 404] on input "B" at bounding box center [760, 408] width 9 height 9
radio input "true"
drag, startPoint x: 741, startPoint y: 507, endPoint x: 762, endPoint y: 472, distance: 40.8
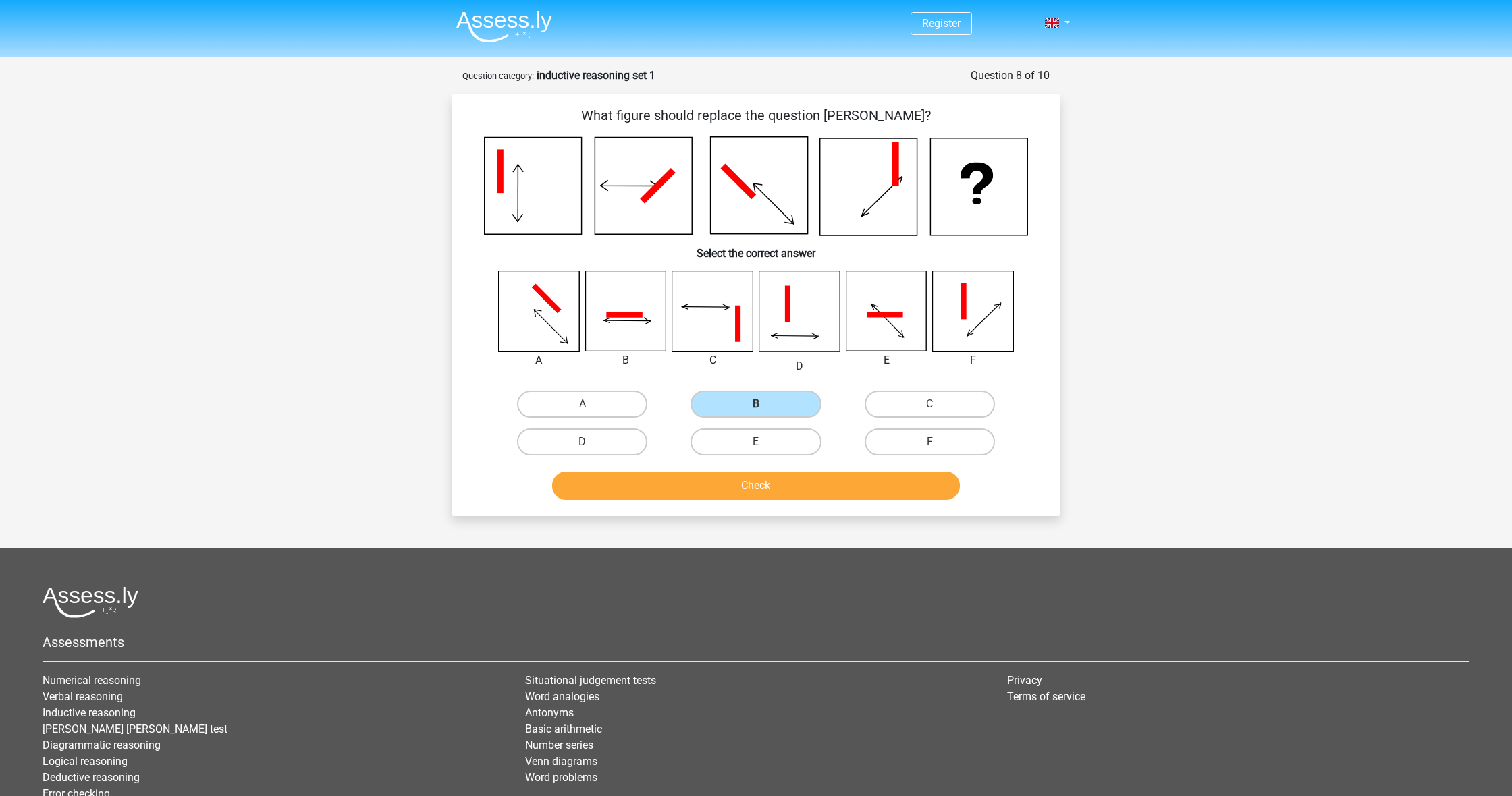
click at [741, 506] on div "What figure should replace the question mark? Select the correct answer" at bounding box center [756, 305] width 609 height 422
click at [762, 472] on button "Check" at bounding box center [756, 485] width 408 height 28
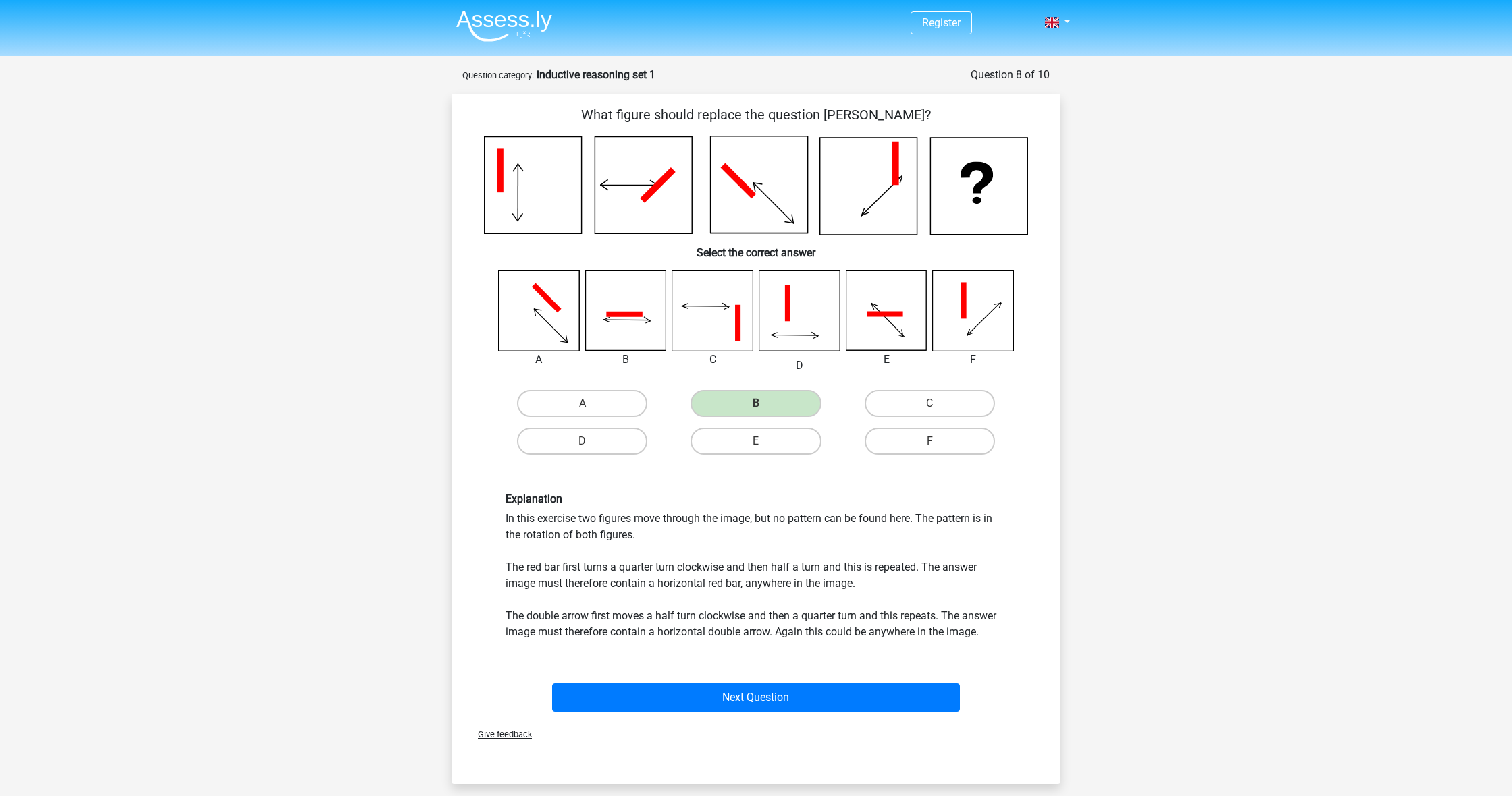
scroll to position [24, 0]
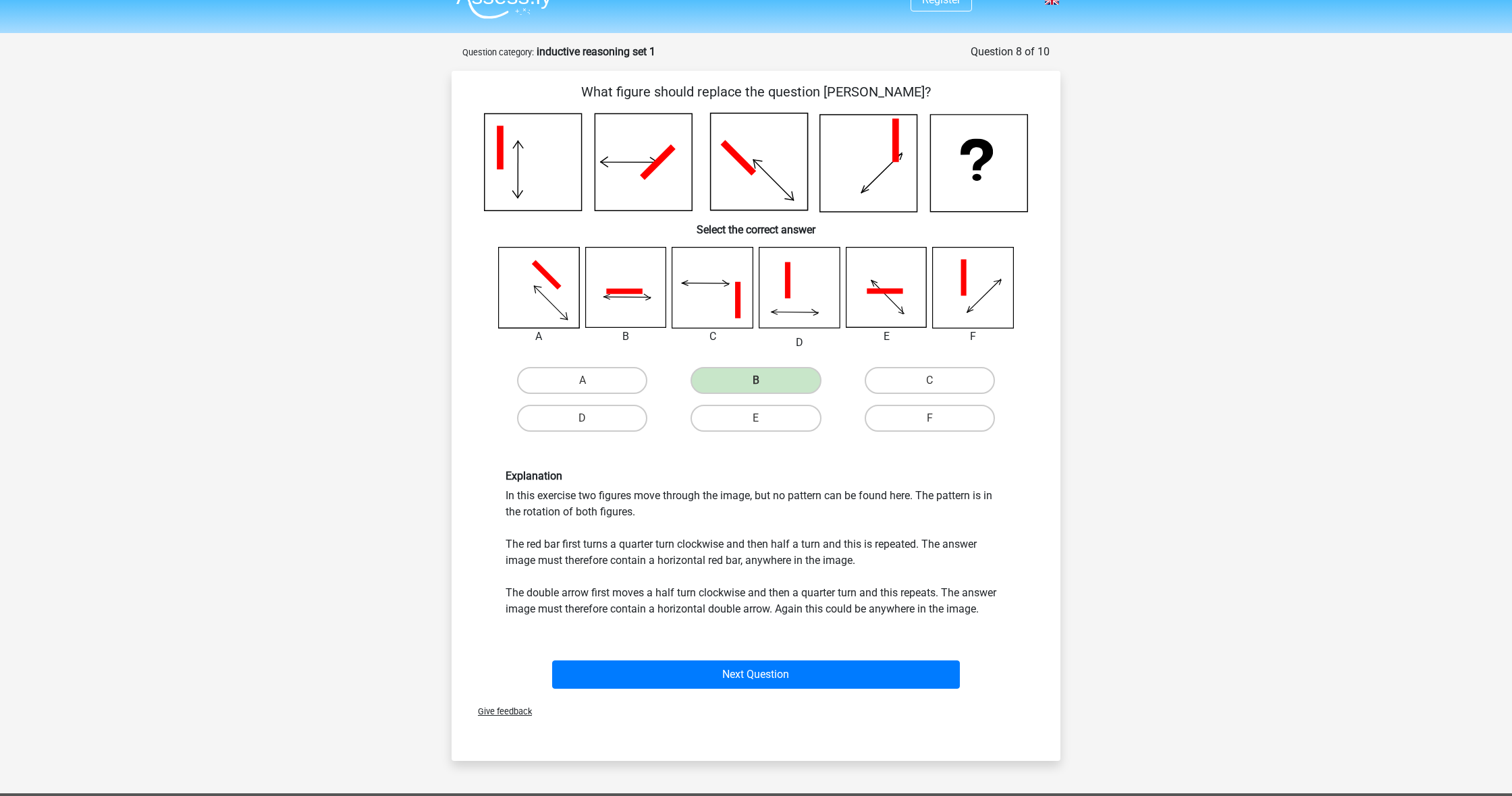
drag, startPoint x: 778, startPoint y: 670, endPoint x: 848, endPoint y: 581, distance: 113.2
click at [848, 581] on div "What figure should replace the question mark? Select the correct answer" at bounding box center [756, 388] width 598 height 613
click at [805, 672] on button "Next Question" at bounding box center [756, 675] width 408 height 28
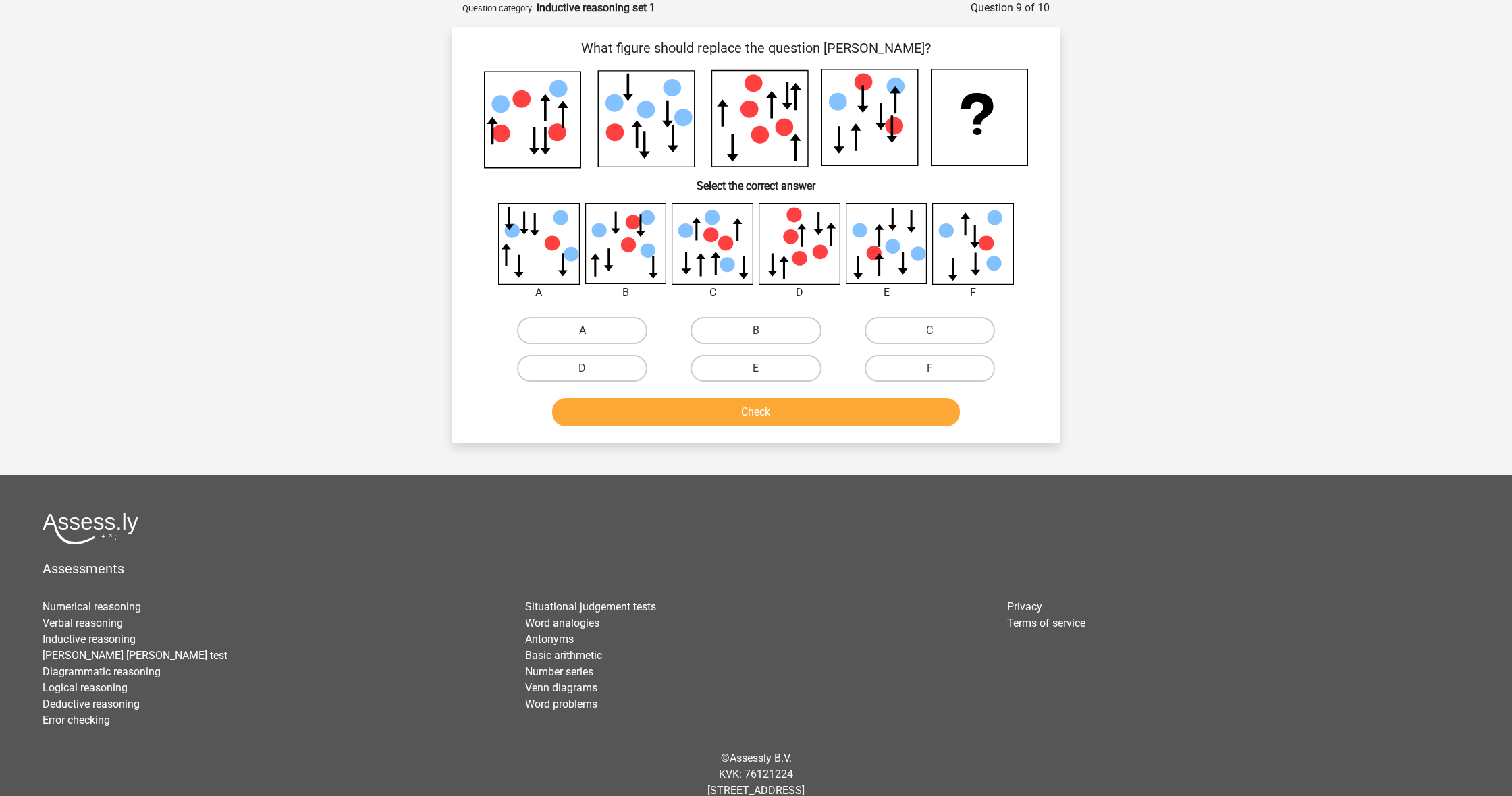
click at [581, 333] on label "A" at bounding box center [582, 330] width 130 height 27
click at [582, 333] on input "A" at bounding box center [586, 335] width 9 height 9
radio input "true"
click at [664, 410] on button "Check" at bounding box center [756, 412] width 408 height 28
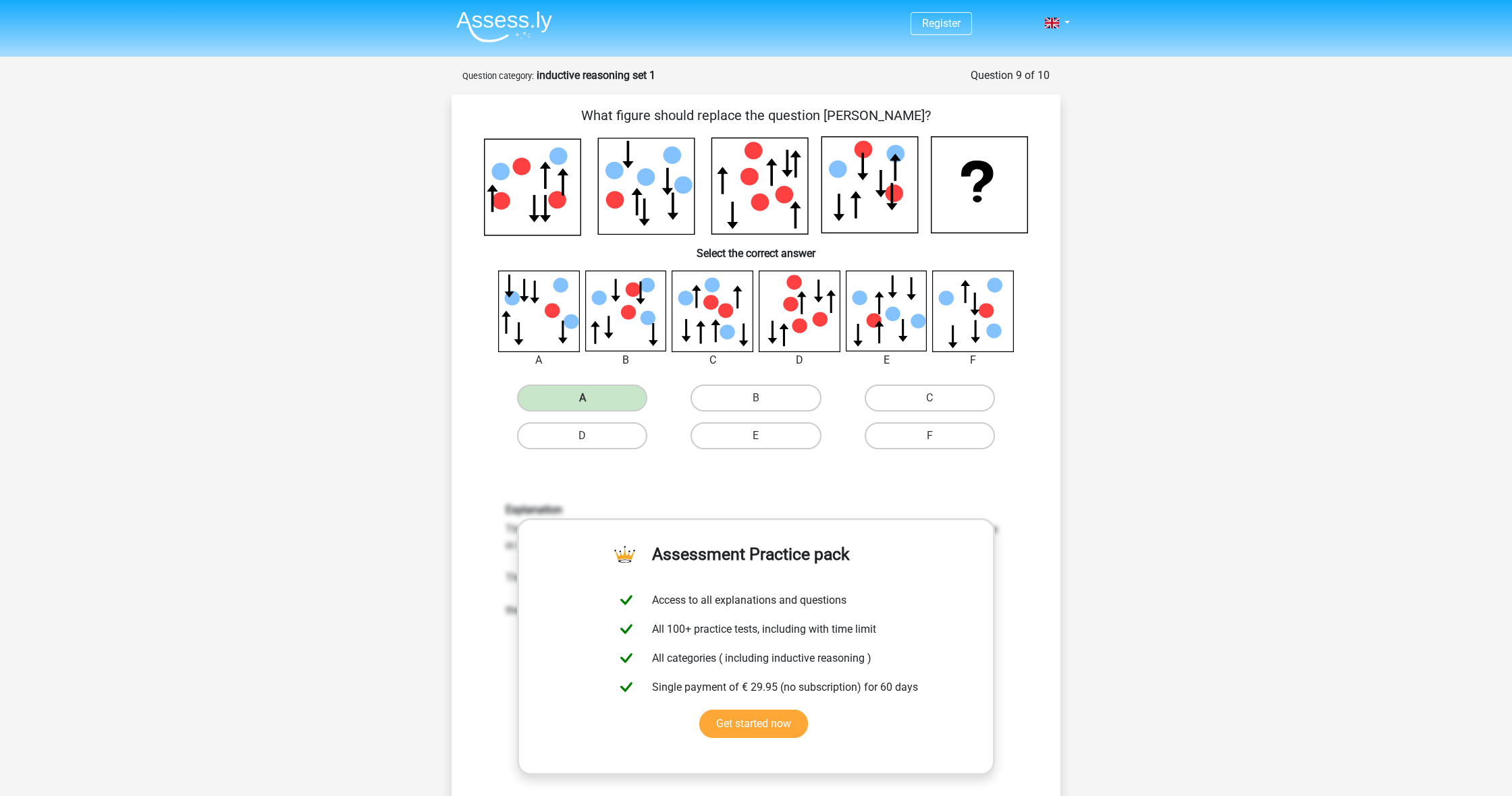
scroll to position [0, 0]
click at [556, 311] on icon at bounding box center [552, 311] width 15 height 15
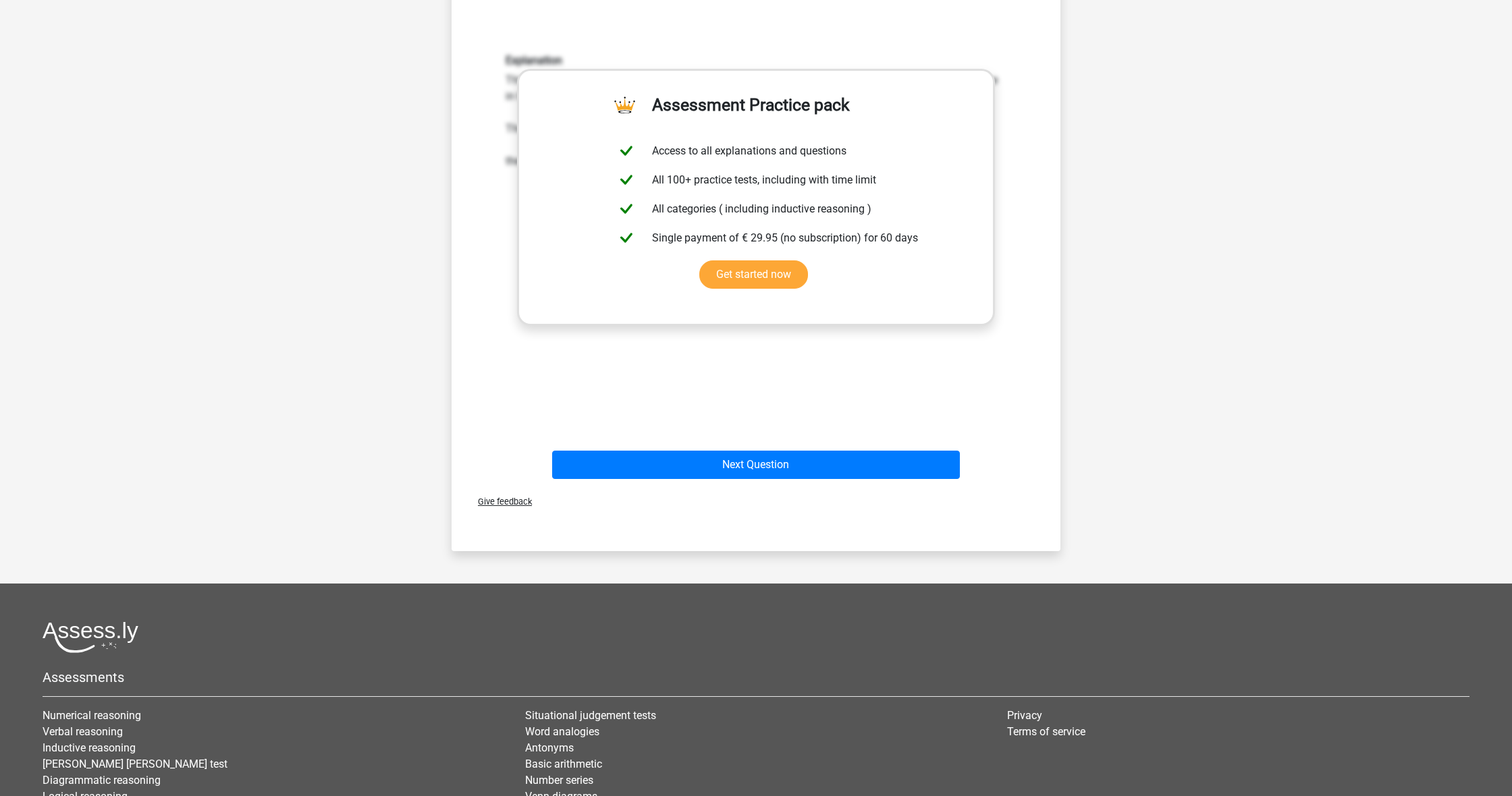
click at [748, 437] on div "Explanation This exercise is a static series. This means that you shouldn’t sea…" at bounding box center [756, 231] width 565 height 419
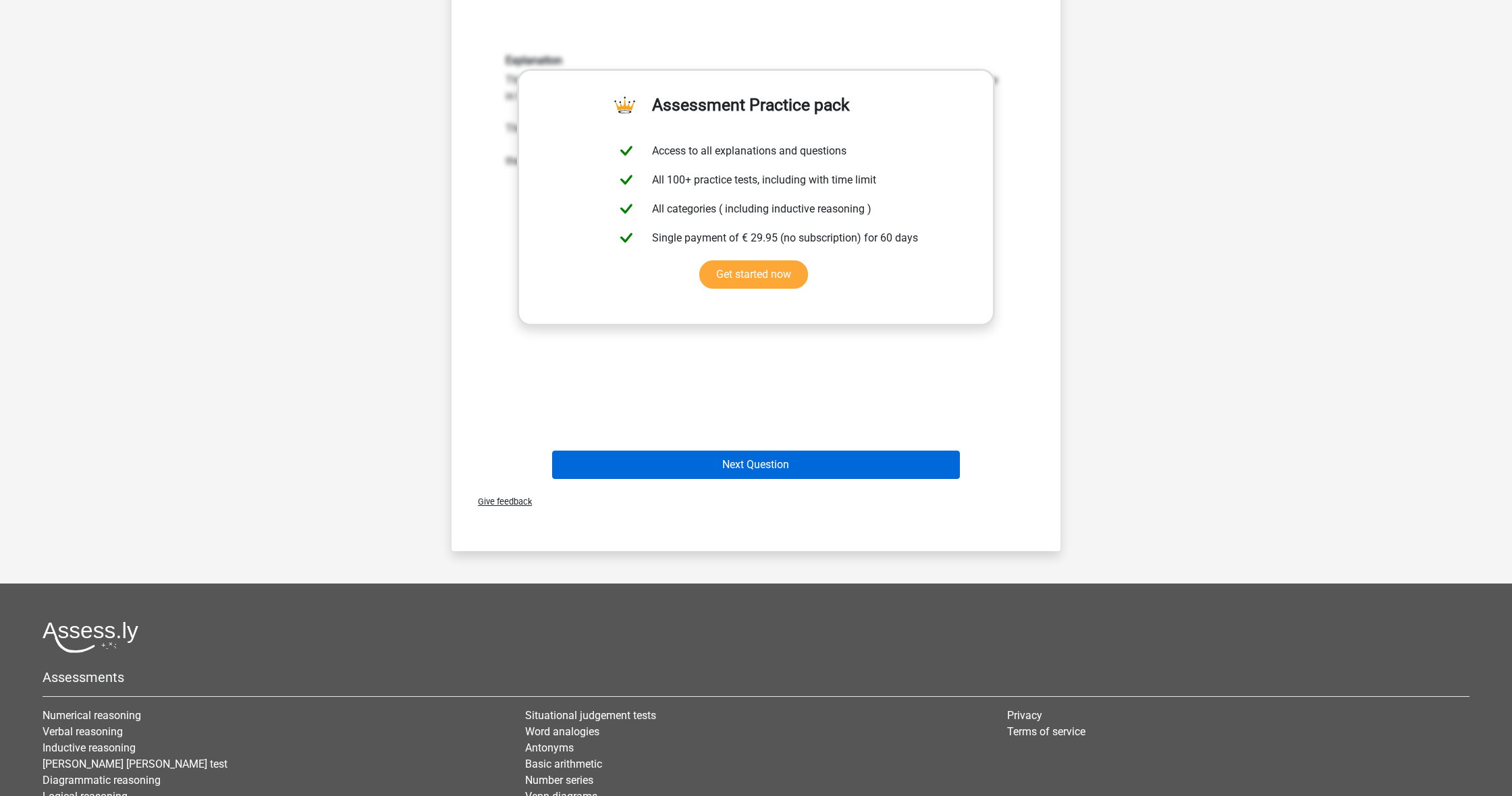
drag, startPoint x: 747, startPoint y: 448, endPoint x: 743, endPoint y: 459, distance: 11.7
click at [747, 448] on div "Next Question" at bounding box center [756, 462] width 565 height 45
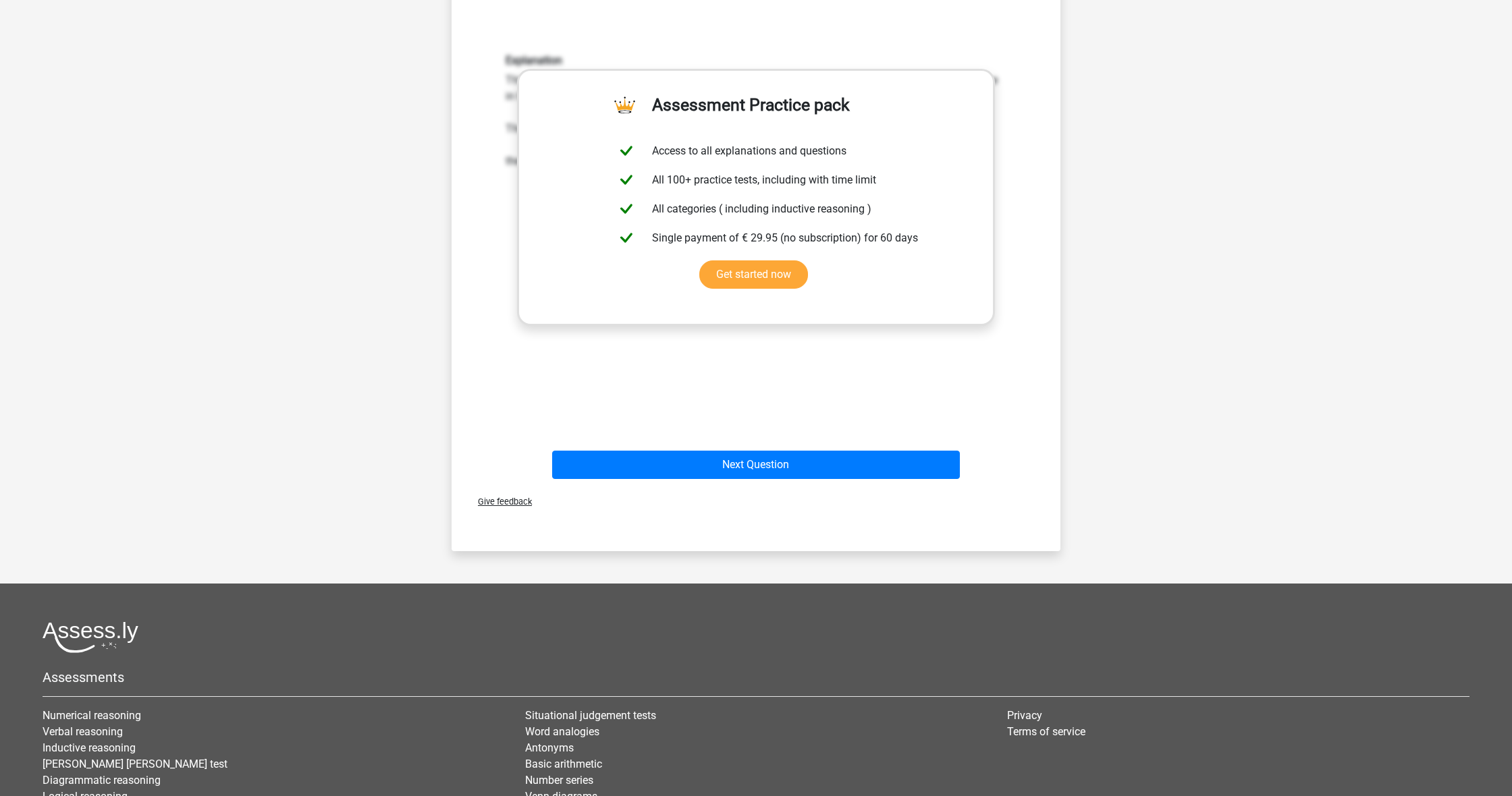
drag, startPoint x: 742, startPoint y: 461, endPoint x: 741, endPoint y: 446, distance: 15.0
click at [742, 461] on button "Next Question" at bounding box center [756, 464] width 408 height 28
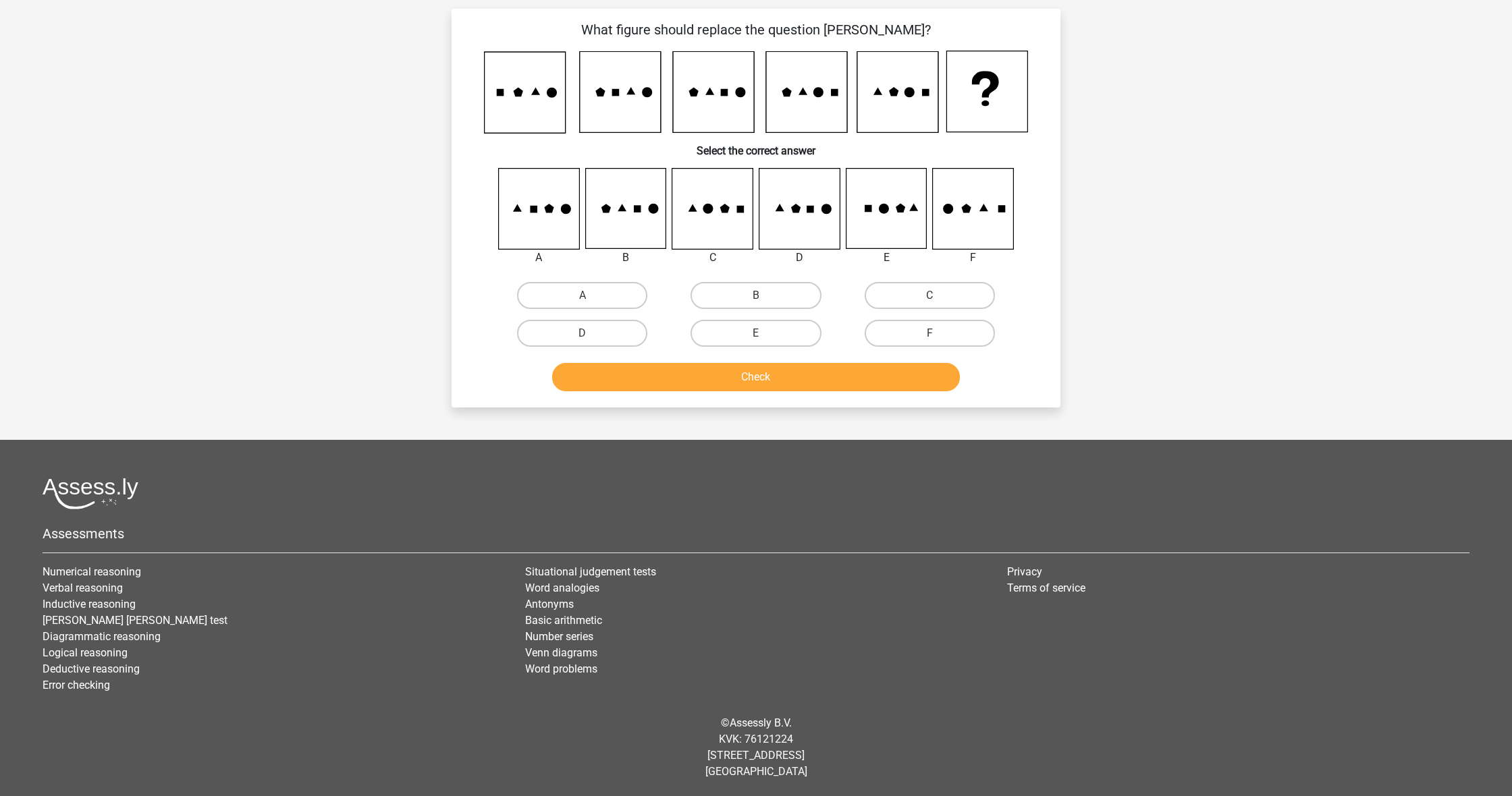
scroll to position [85, 0]
drag, startPoint x: 601, startPoint y: 292, endPoint x: 612, endPoint y: 303, distance: 15.6
click at [601, 292] on label "A" at bounding box center [582, 295] width 130 height 27
click at [591, 296] on input "A" at bounding box center [586, 300] width 9 height 9
radio input "true"
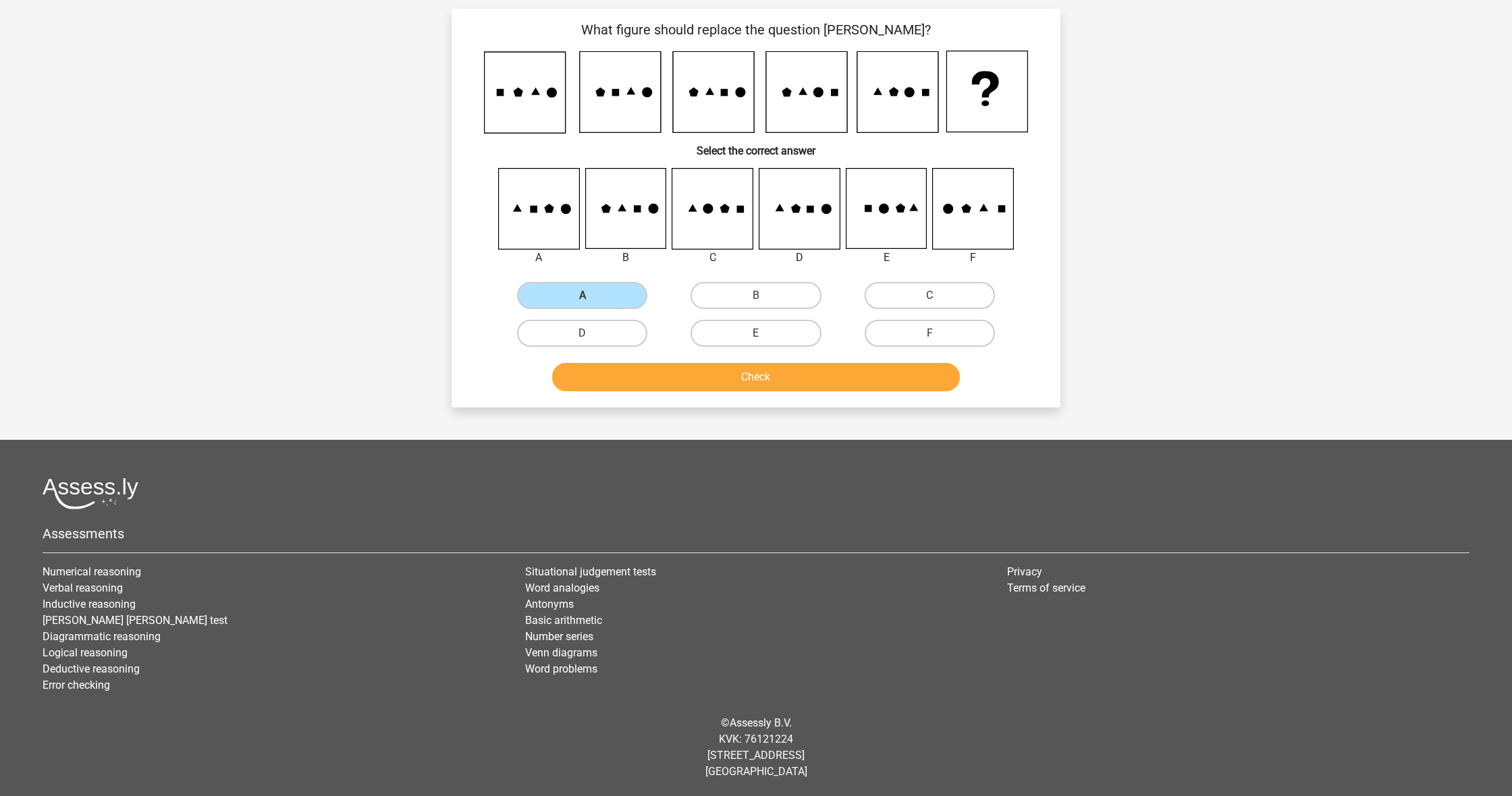
click at [732, 380] on button "Check" at bounding box center [756, 377] width 408 height 28
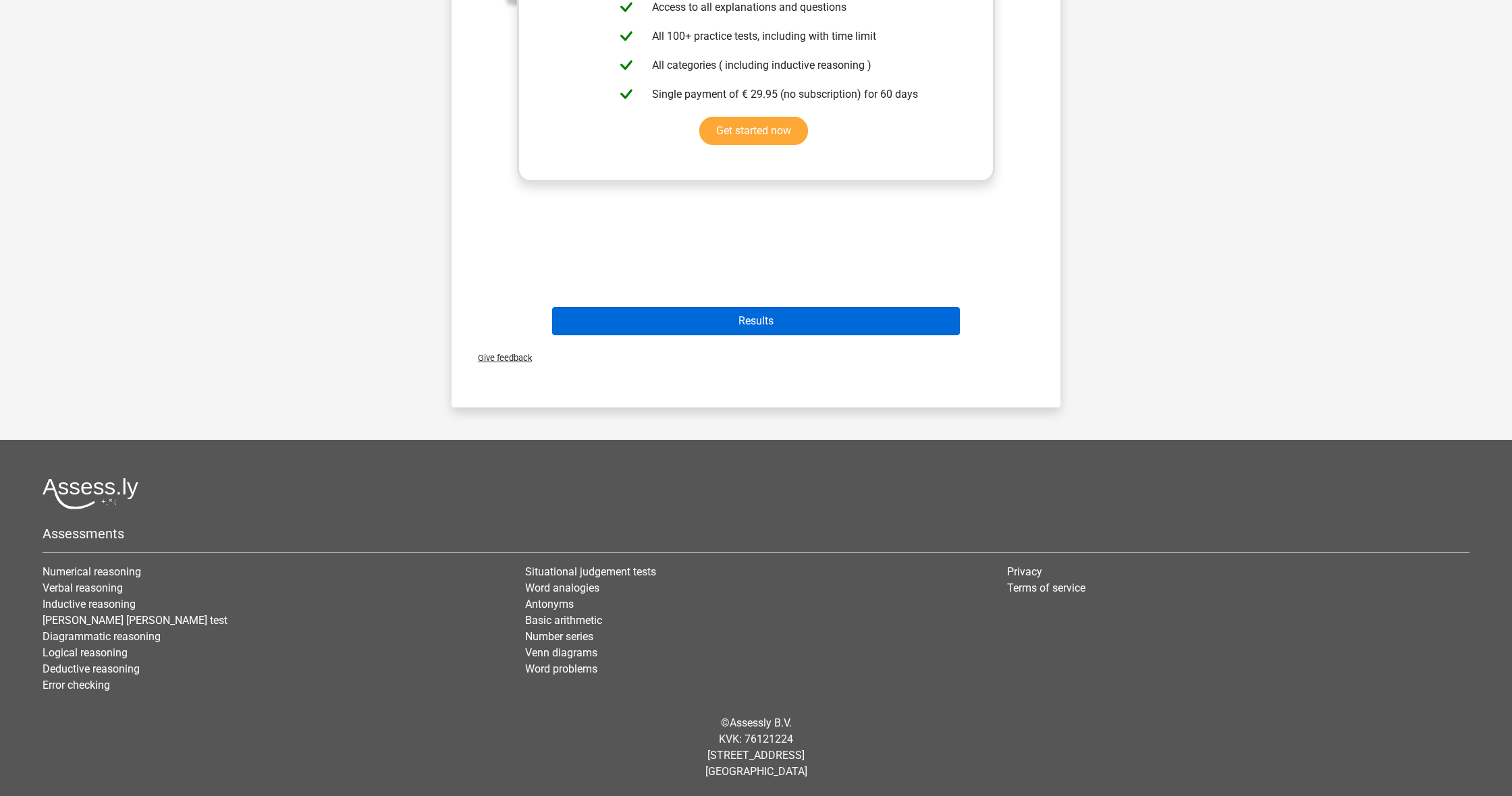
scroll to position [576, 0]
click at [864, 317] on button "Results" at bounding box center [756, 321] width 408 height 28
